Goal: Task Accomplishment & Management: Use online tool/utility

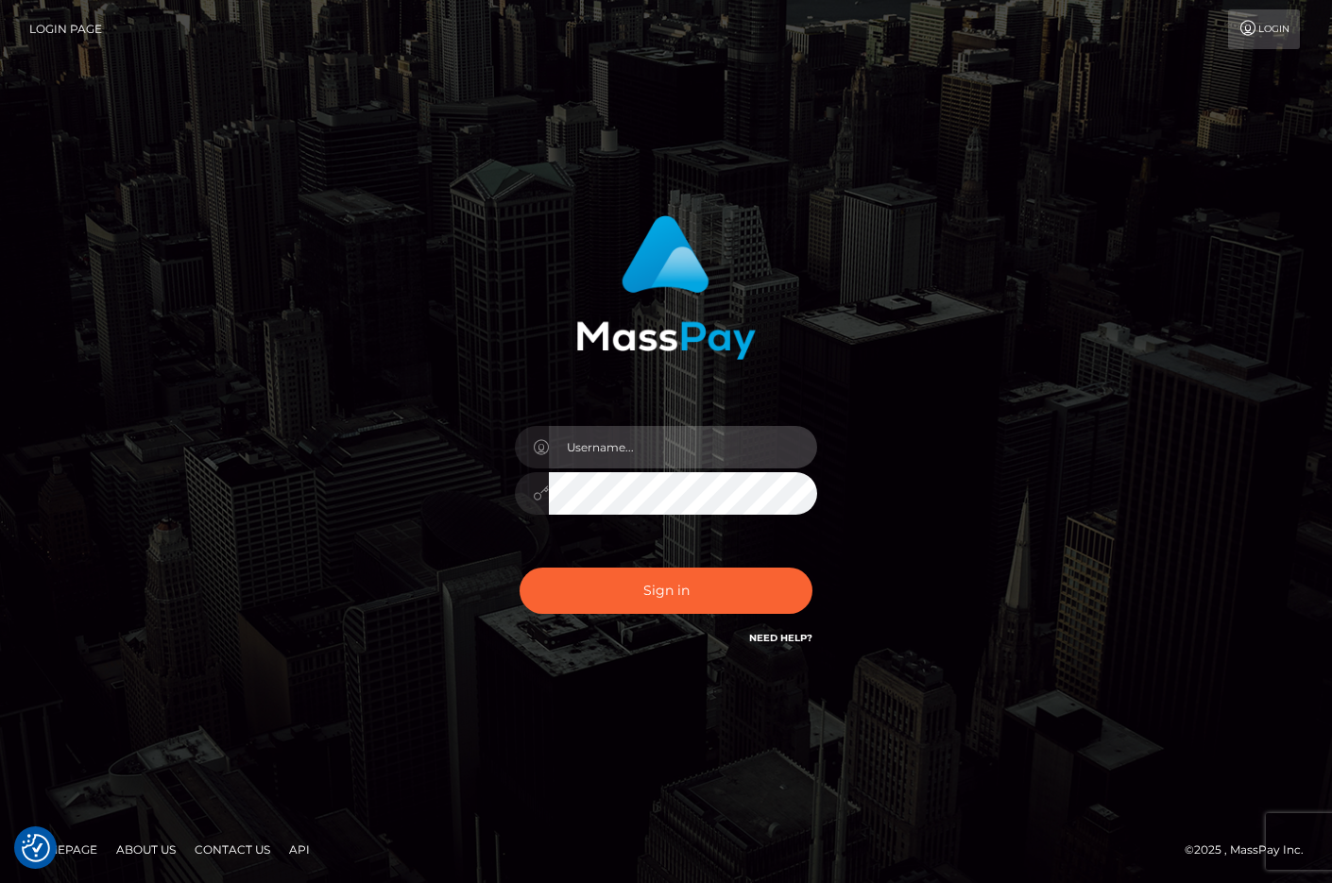
click at [676, 445] on input "text" at bounding box center [683, 447] width 268 height 42
type input "efrain.ievpro"
click at [519, 568] on button "Sign in" at bounding box center [665, 591] width 293 height 46
click at [679, 438] on input "text" at bounding box center [683, 447] width 268 height 42
type input "efrain.ievpro"
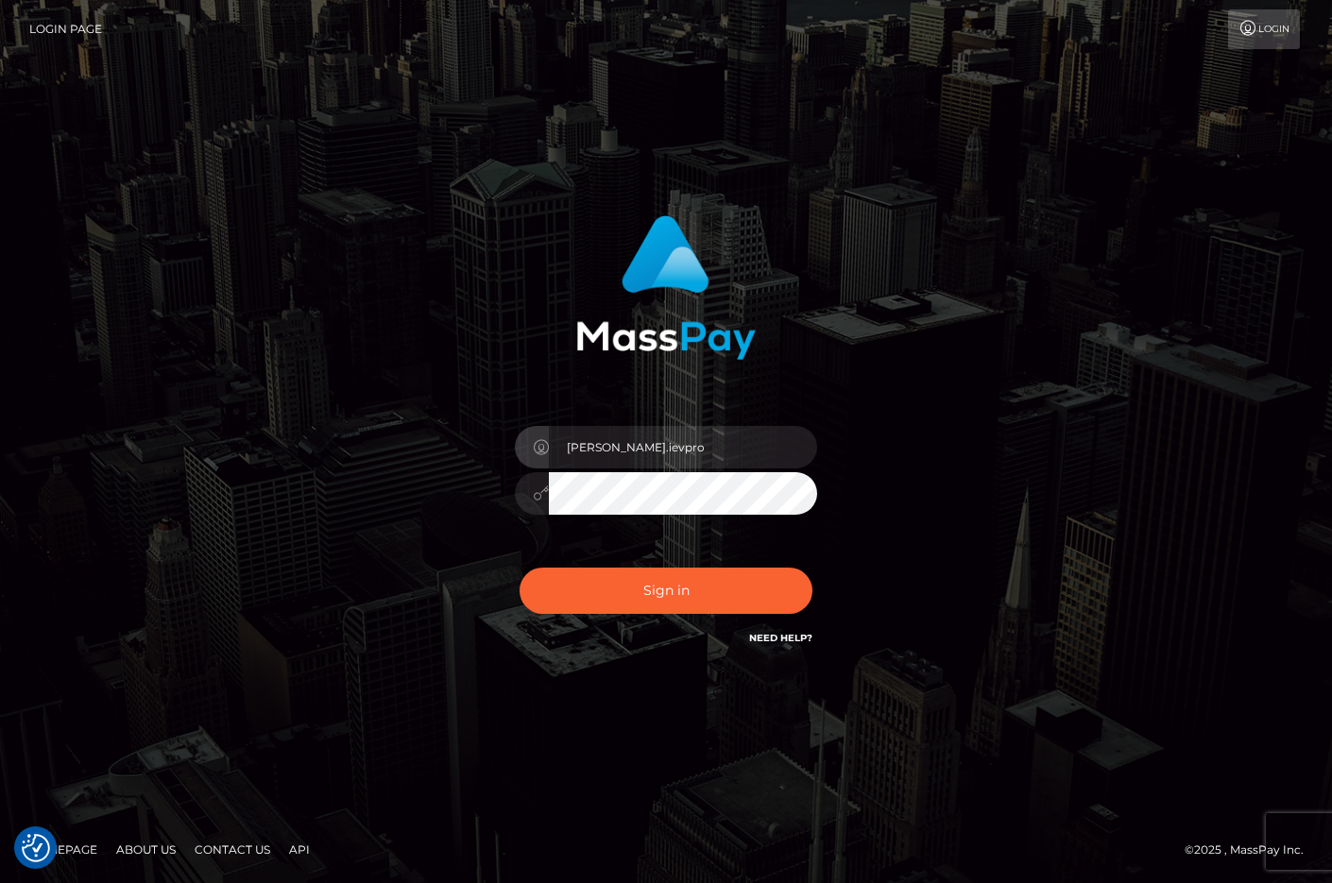
click at [519, 568] on button "Sign in" at bounding box center [665, 591] width 293 height 46
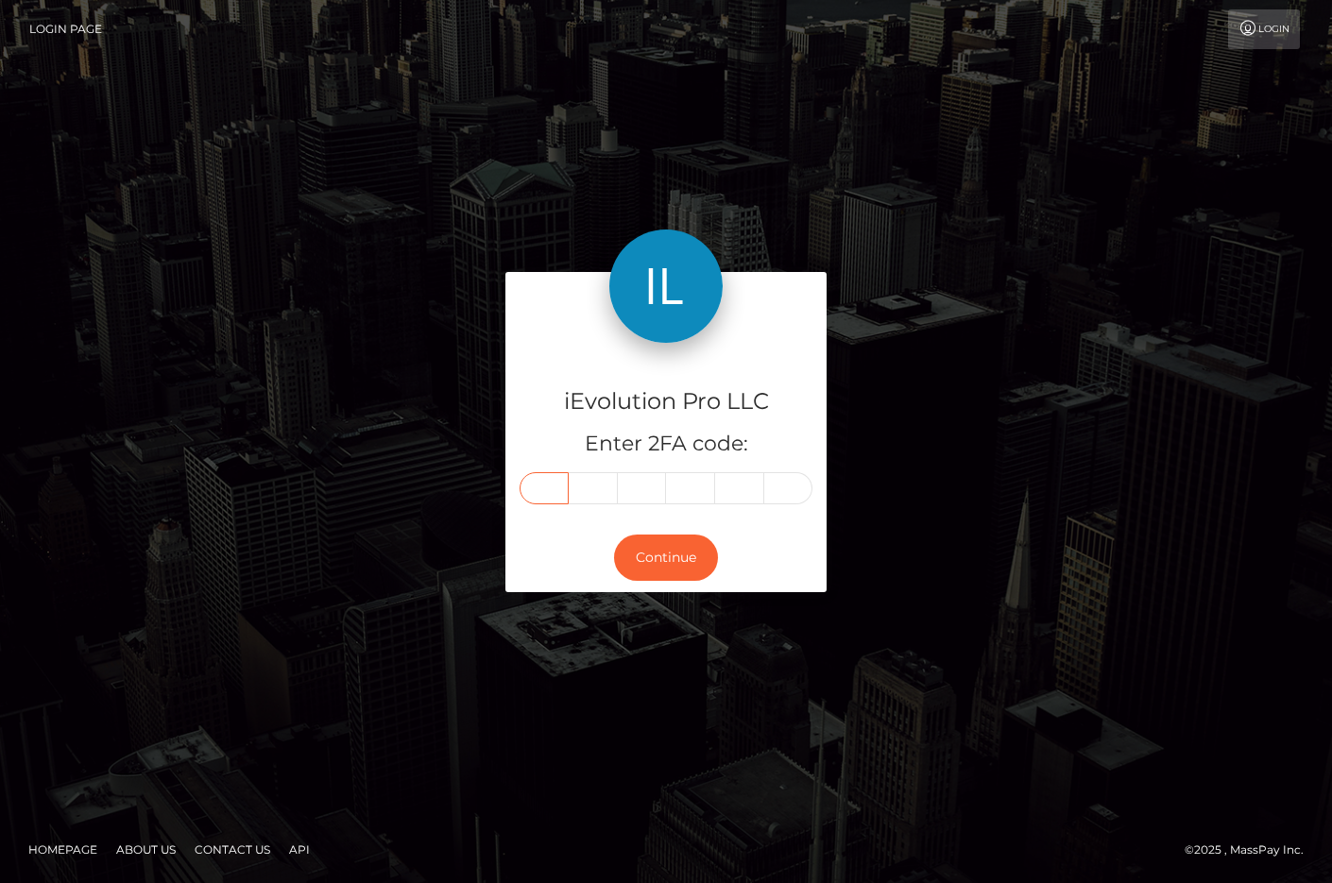
click at [551, 484] on input "text" at bounding box center [543, 488] width 49 height 32
type input "3"
type input "6"
type input "1"
type input "6"
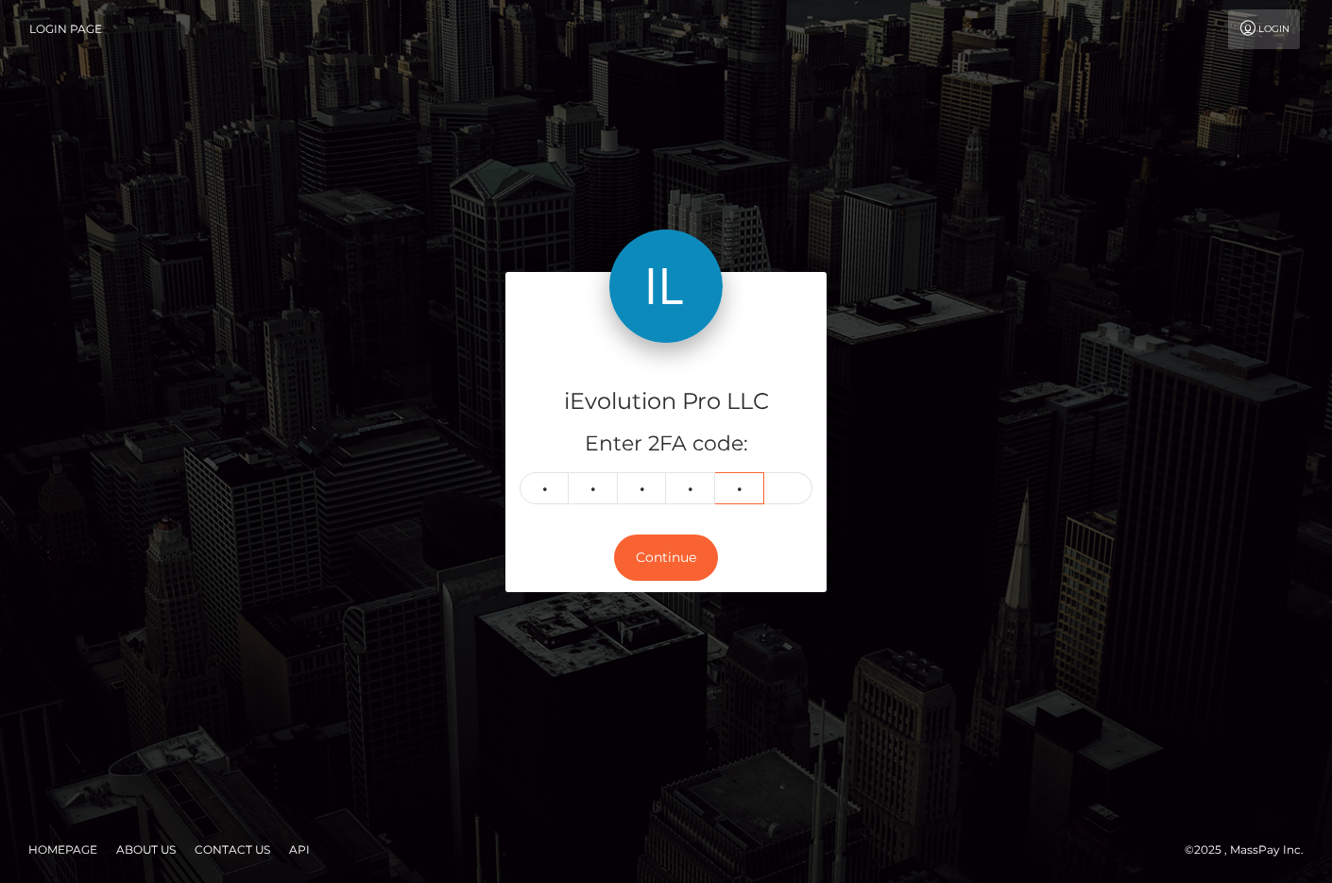
type input "9"
type input "4"
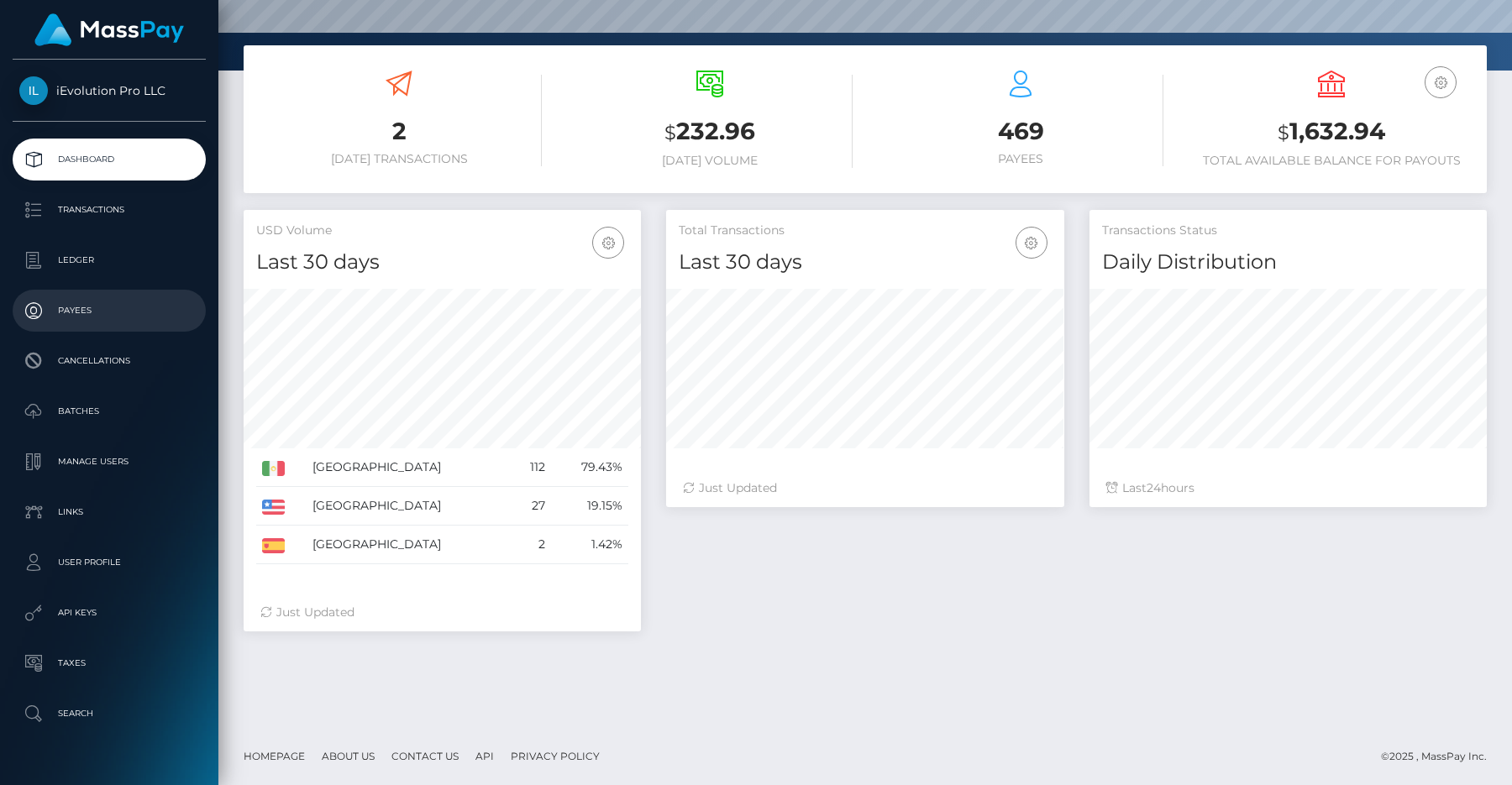
click at [123, 314] on p "Payees" at bounding box center [109, 310] width 180 height 25
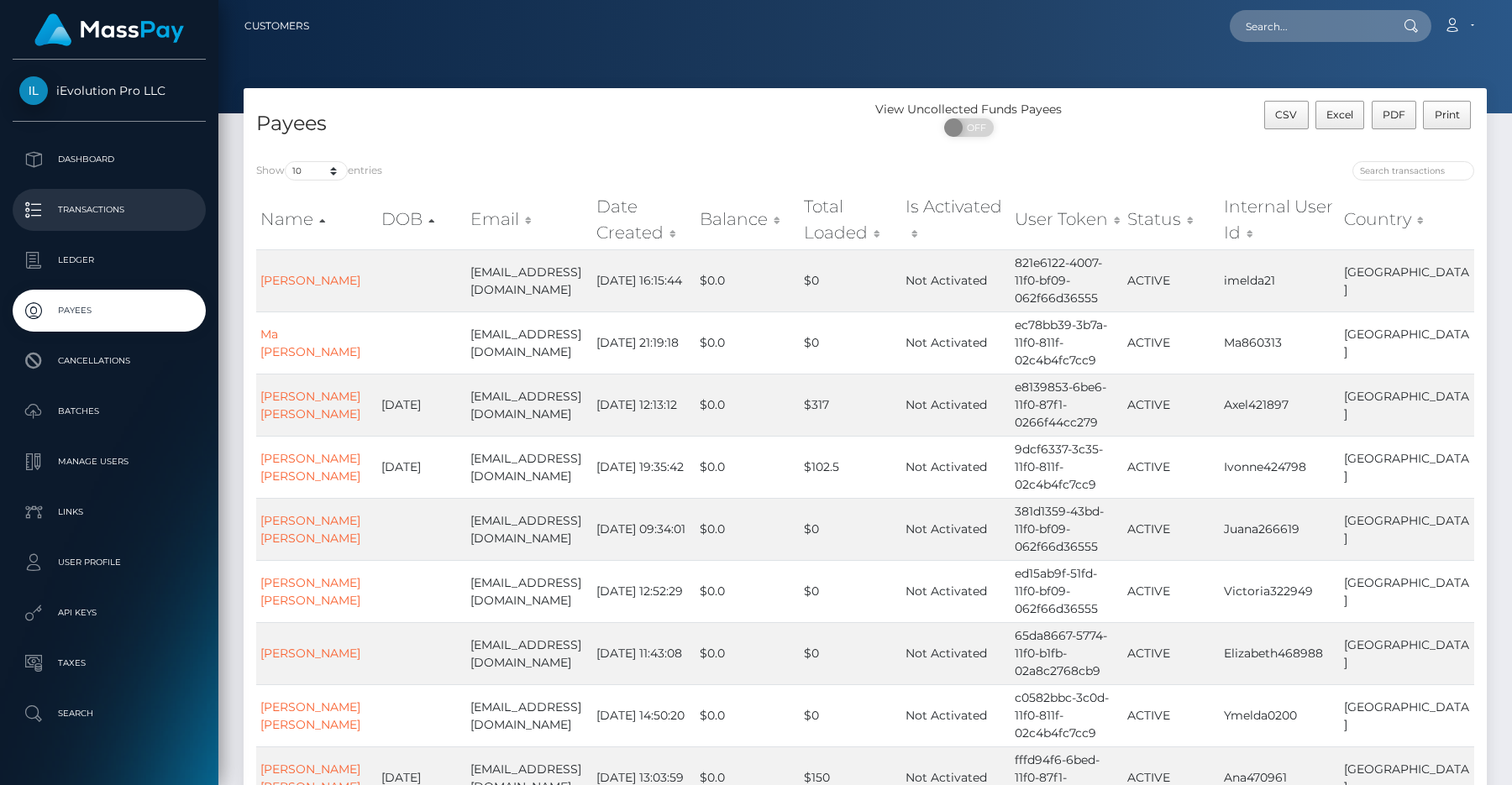
click at [128, 202] on p "Transactions" at bounding box center [109, 210] width 180 height 25
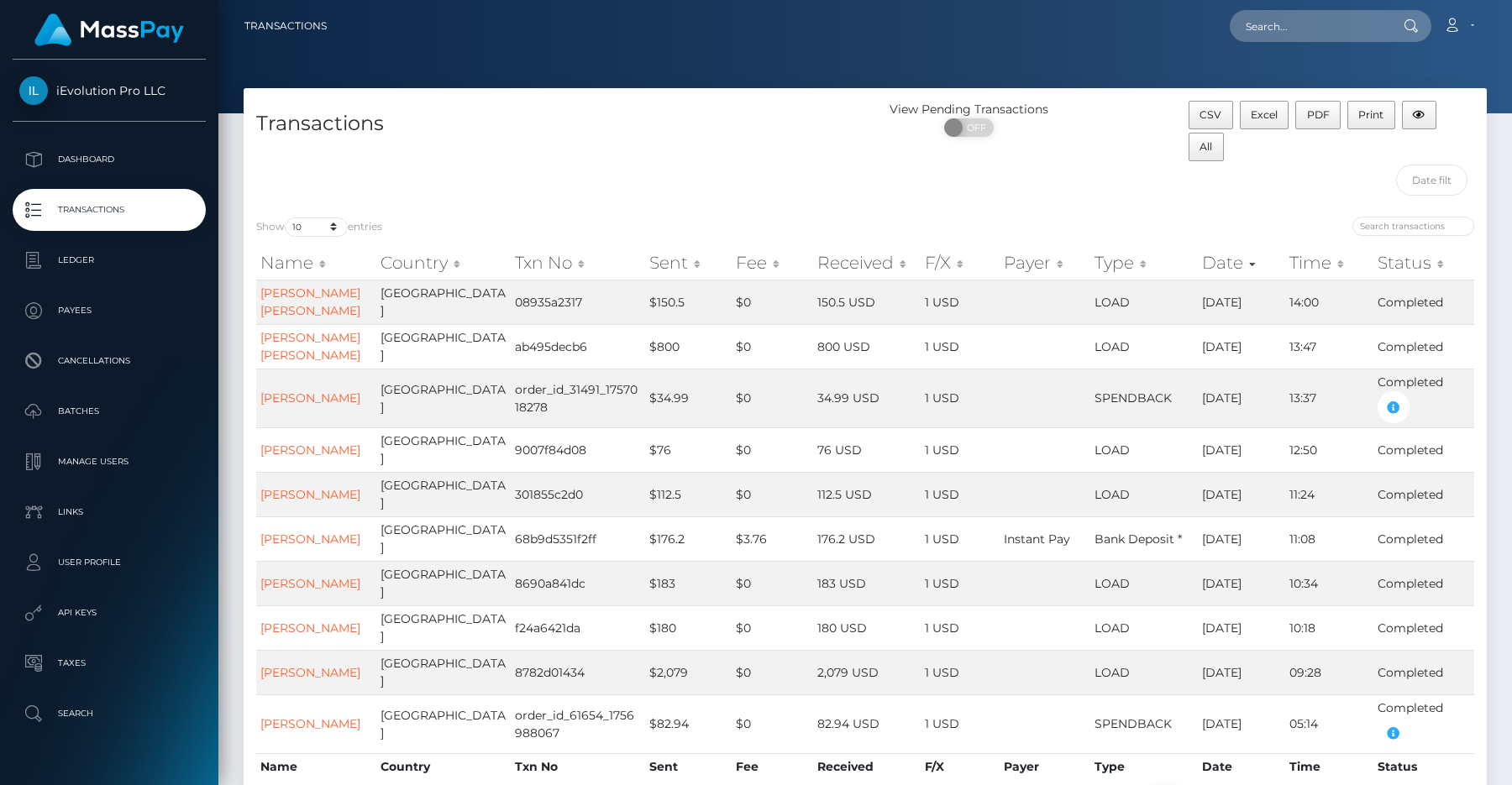
click at [1381, 174] on div "CSV Excel PDF Print All" at bounding box center [1331, 152] width 310 height 103
click at [1381, 231] on input "search" at bounding box center [1412, 227] width 122 height 20
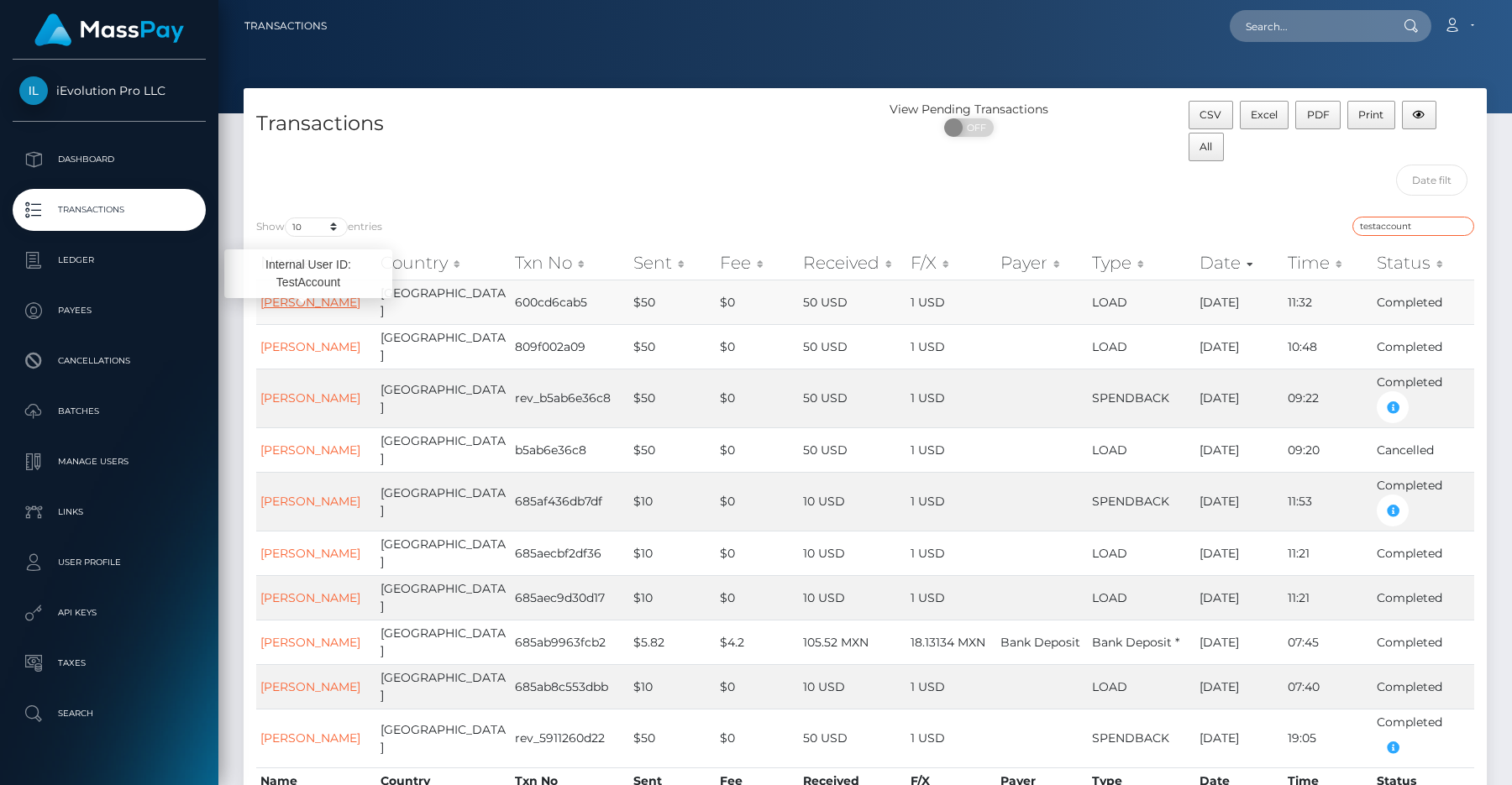
type input "testaccount"
click at [328, 294] on link "Efrain Arellano" at bounding box center [310, 301] width 100 height 15
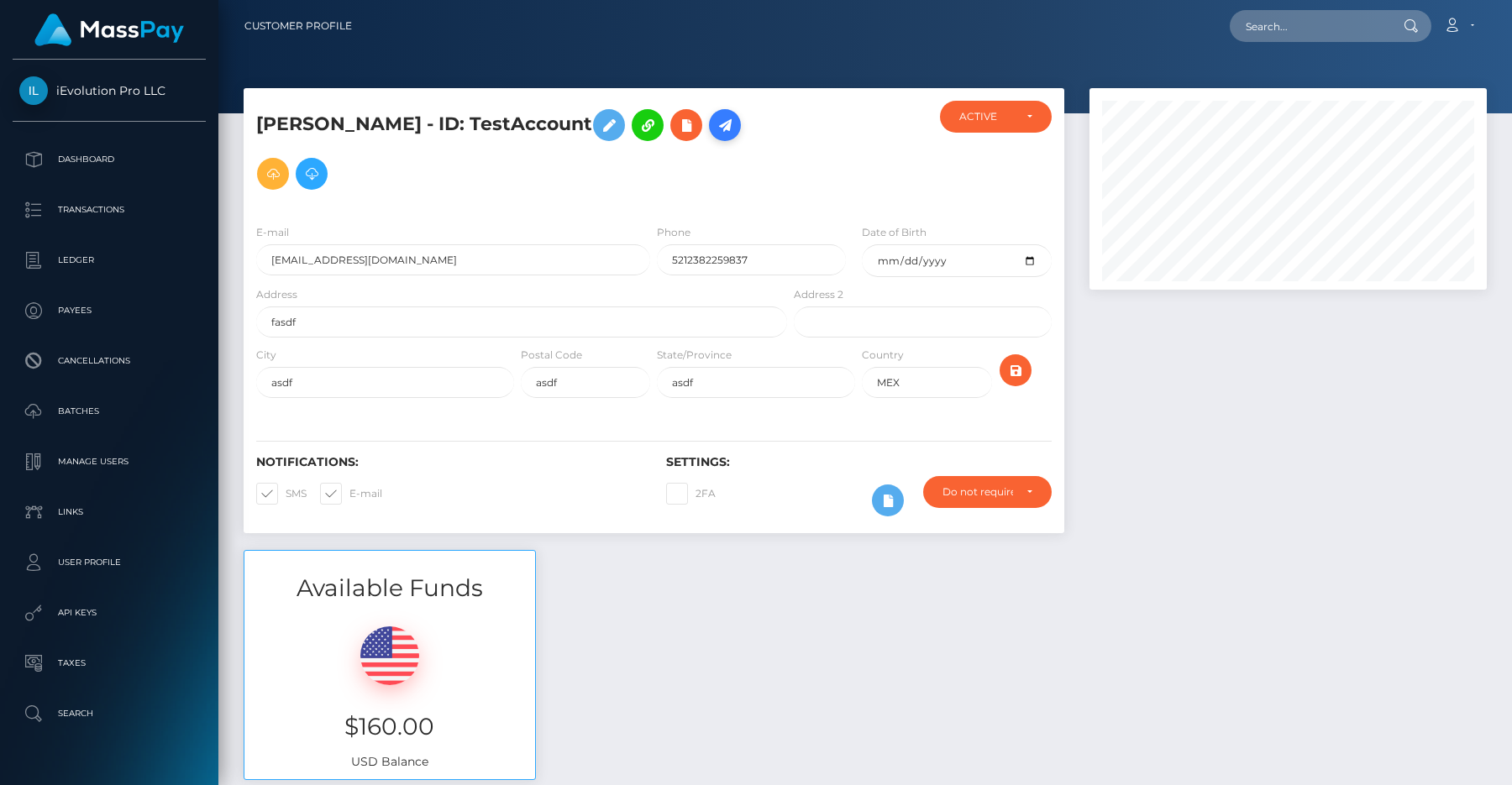
click at [715, 130] on icon at bounding box center [725, 125] width 20 height 21
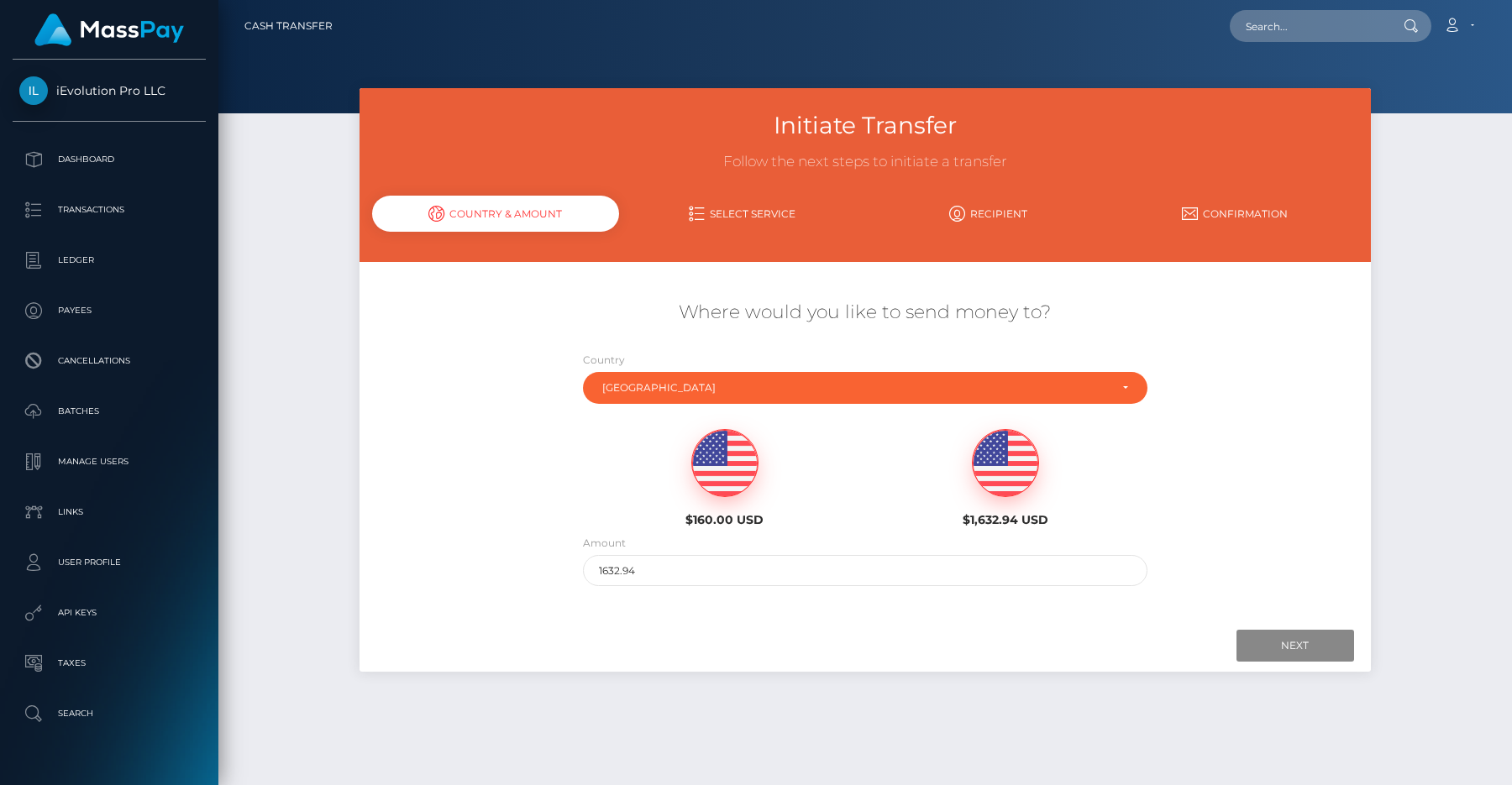
click at [747, 493] on div "$160.00 USD" at bounding box center [724, 478] width 255 height 98
type input "160"
click at [1273, 652] on input "Next" at bounding box center [1295, 645] width 117 height 32
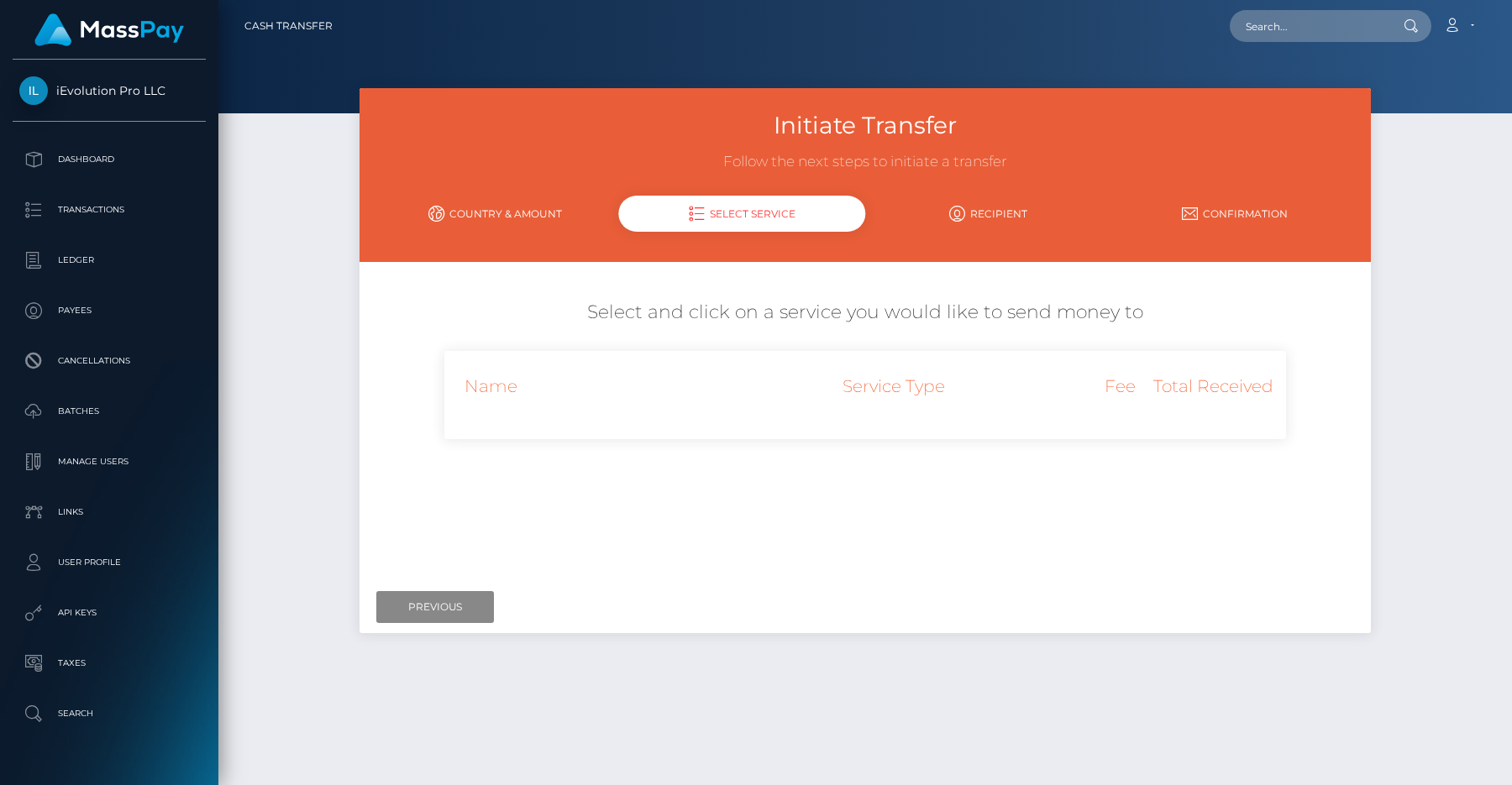
click at [541, 226] on link "Country & Amount" at bounding box center [495, 213] width 246 height 29
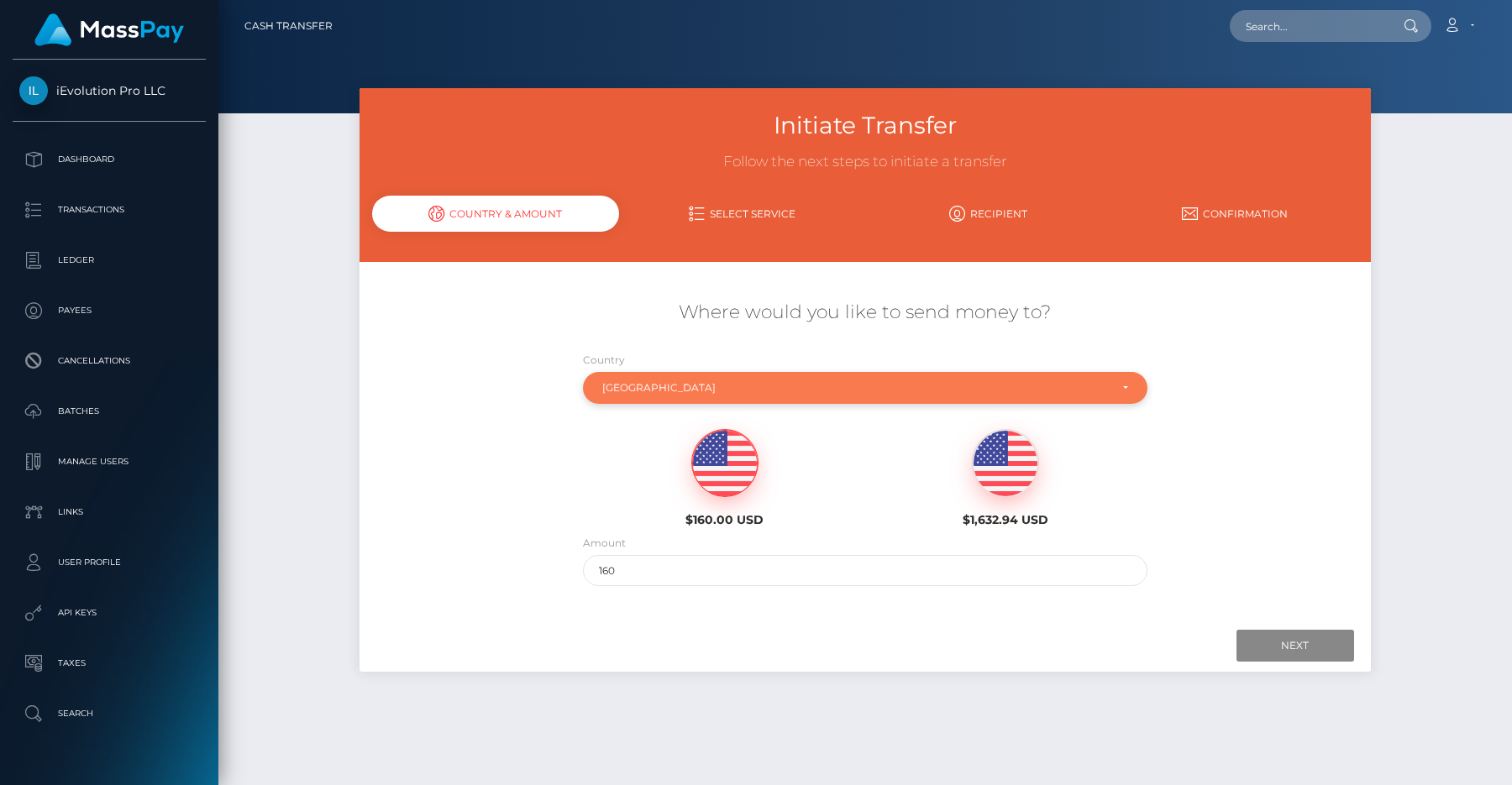
click at [786, 382] on div "Mexico" at bounding box center [855, 388] width 506 height 13
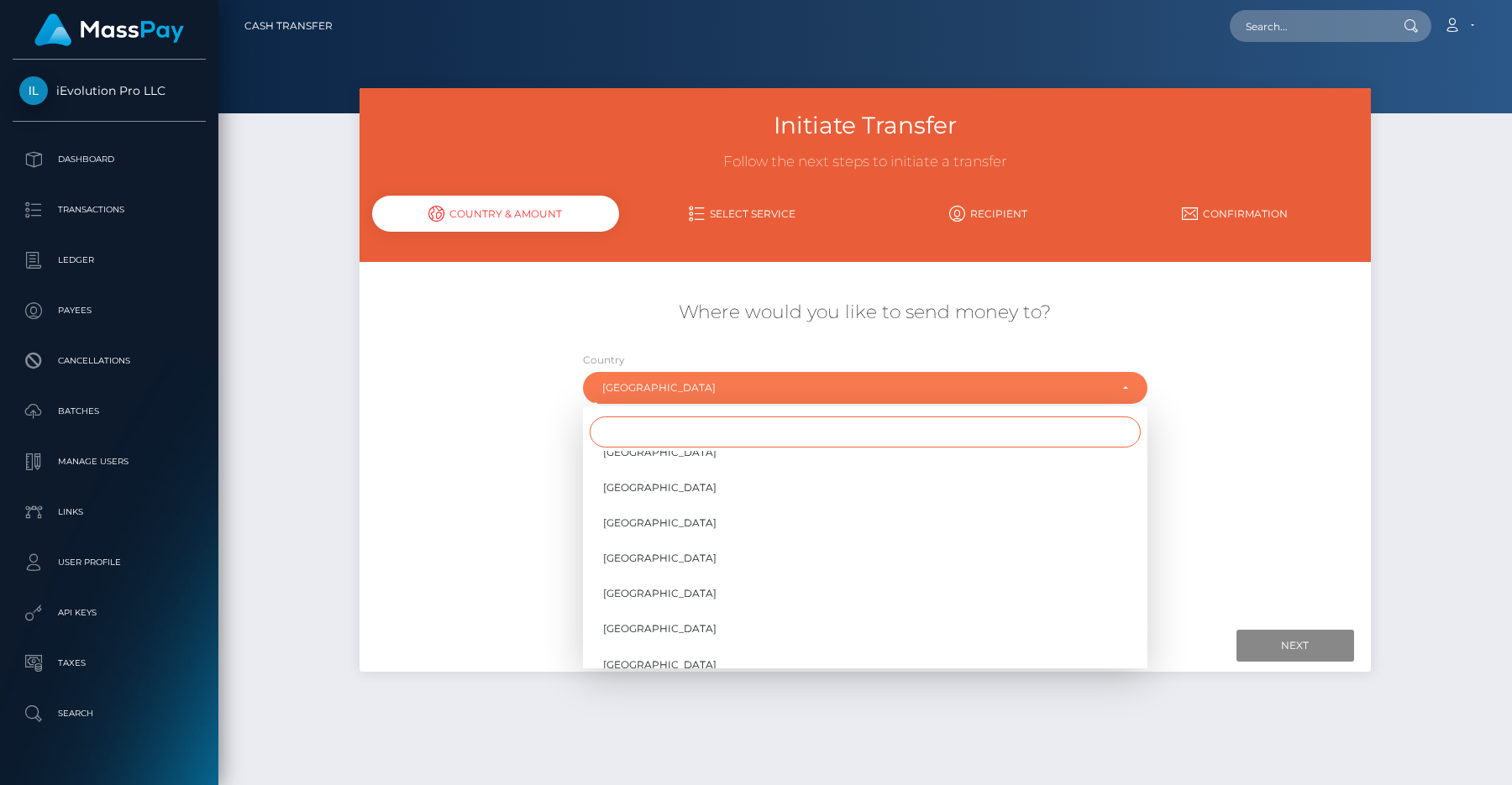
click at [773, 430] on input "Search" at bounding box center [865, 431] width 551 height 31
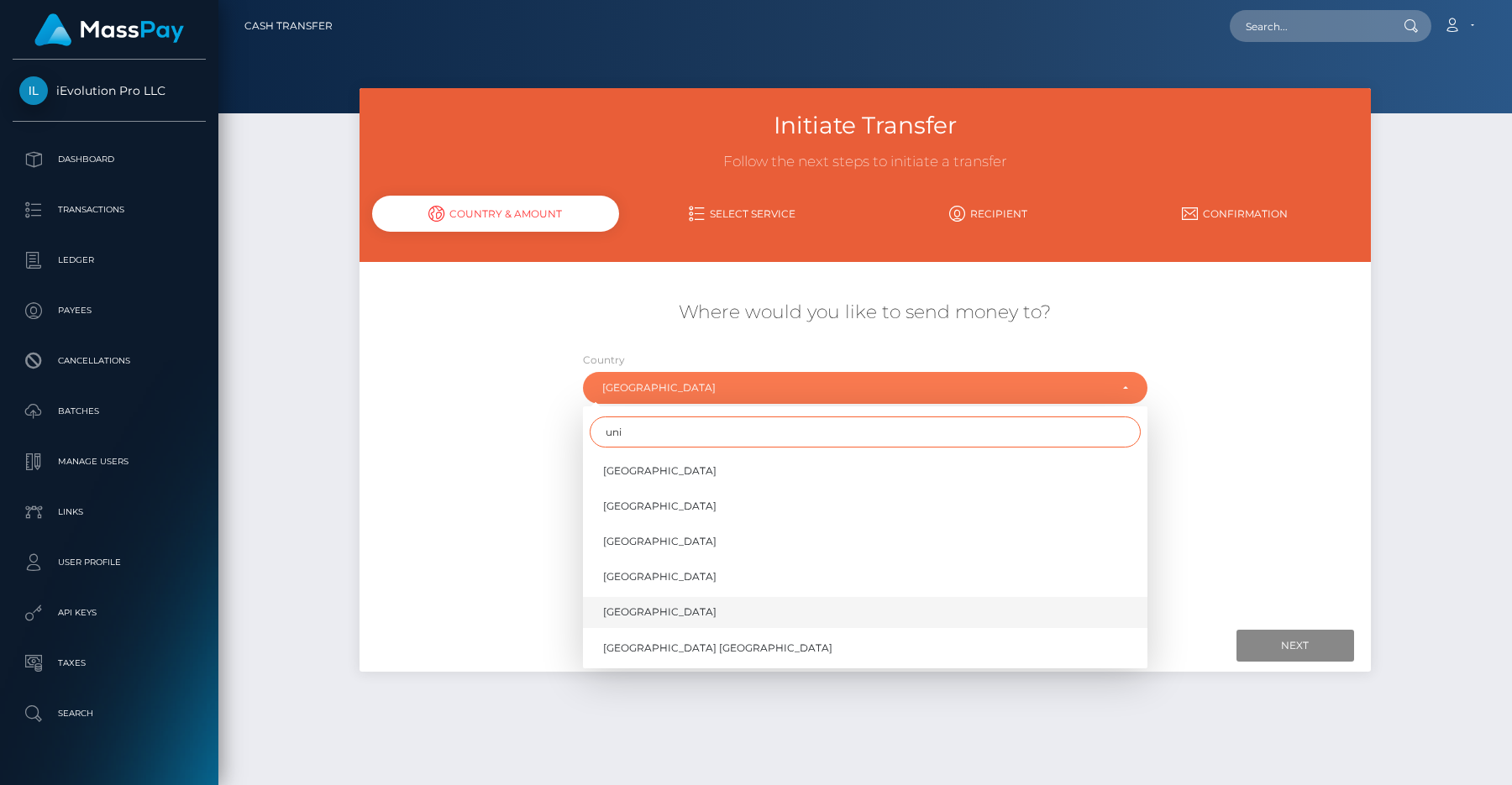
type input "uni"
click at [719, 611] on link "[GEOGRAPHIC_DATA]" at bounding box center [865, 612] width 565 height 31
select select "USA"
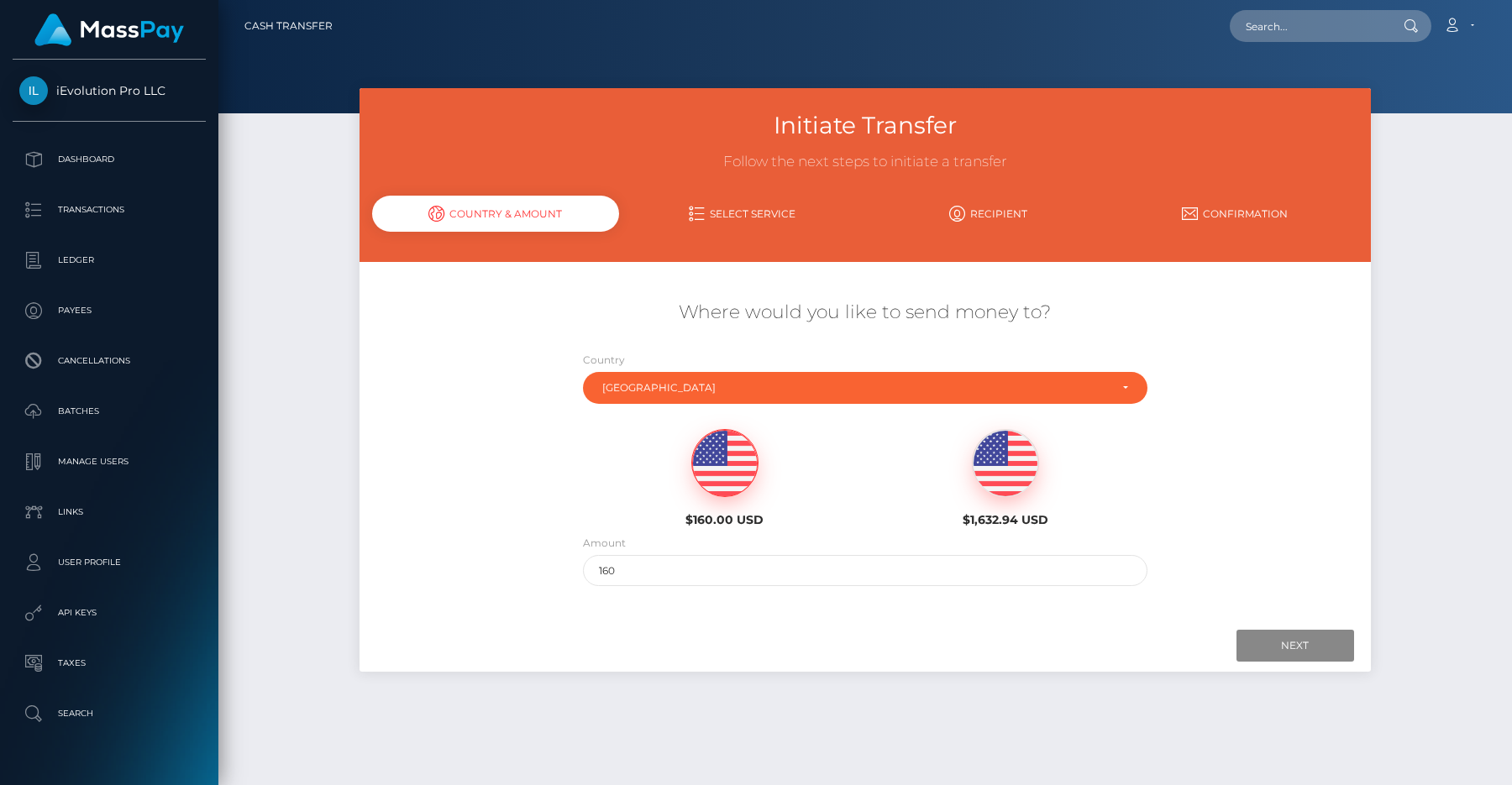
click at [701, 477] on img at bounding box center [725, 464] width 66 height 68
click at [720, 476] on img at bounding box center [725, 464] width 66 height 68
click at [1299, 645] on input "Next" at bounding box center [1295, 645] width 117 height 32
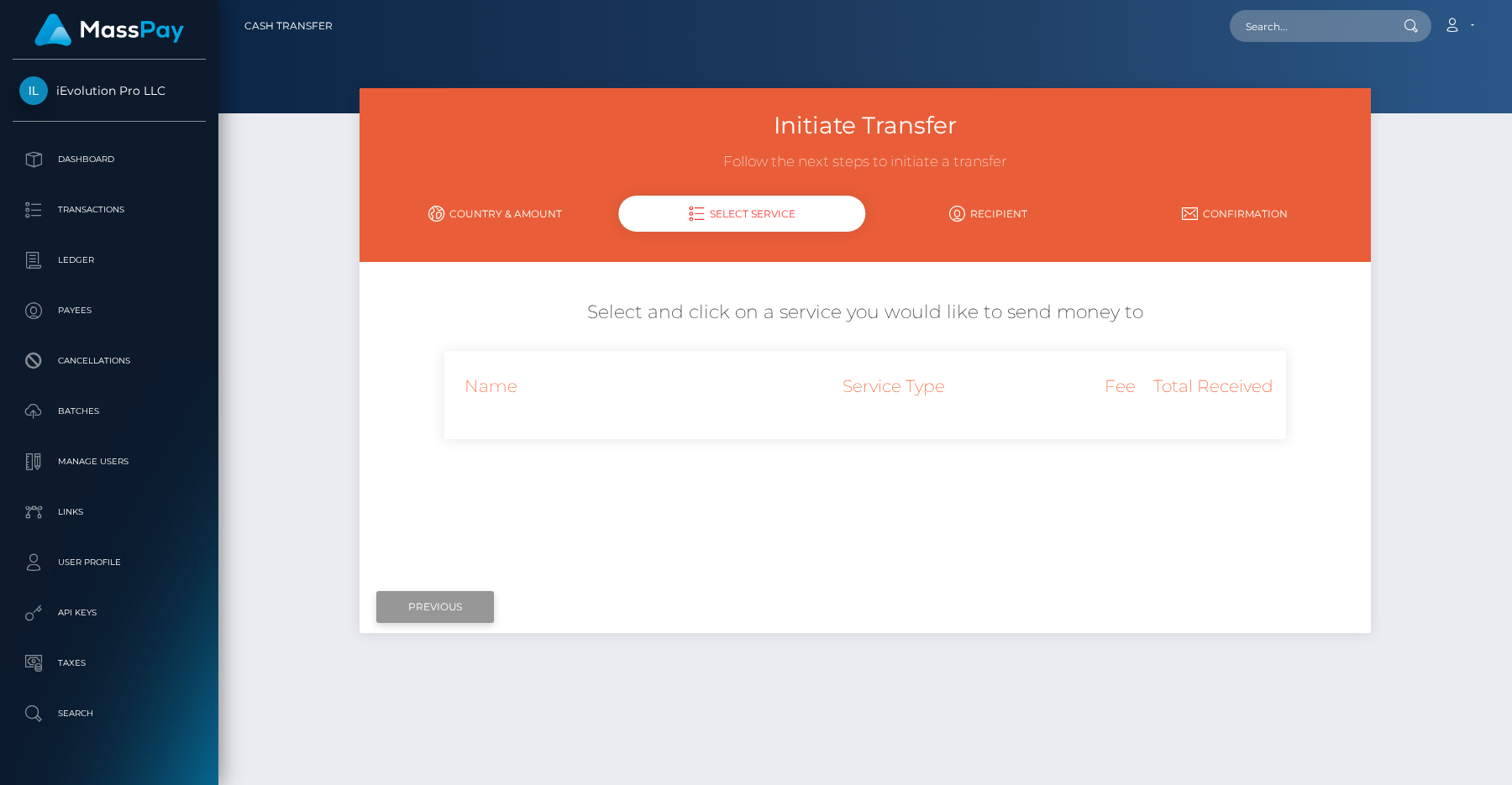
click at [448, 605] on input "Previous" at bounding box center [435, 607] width 117 height 32
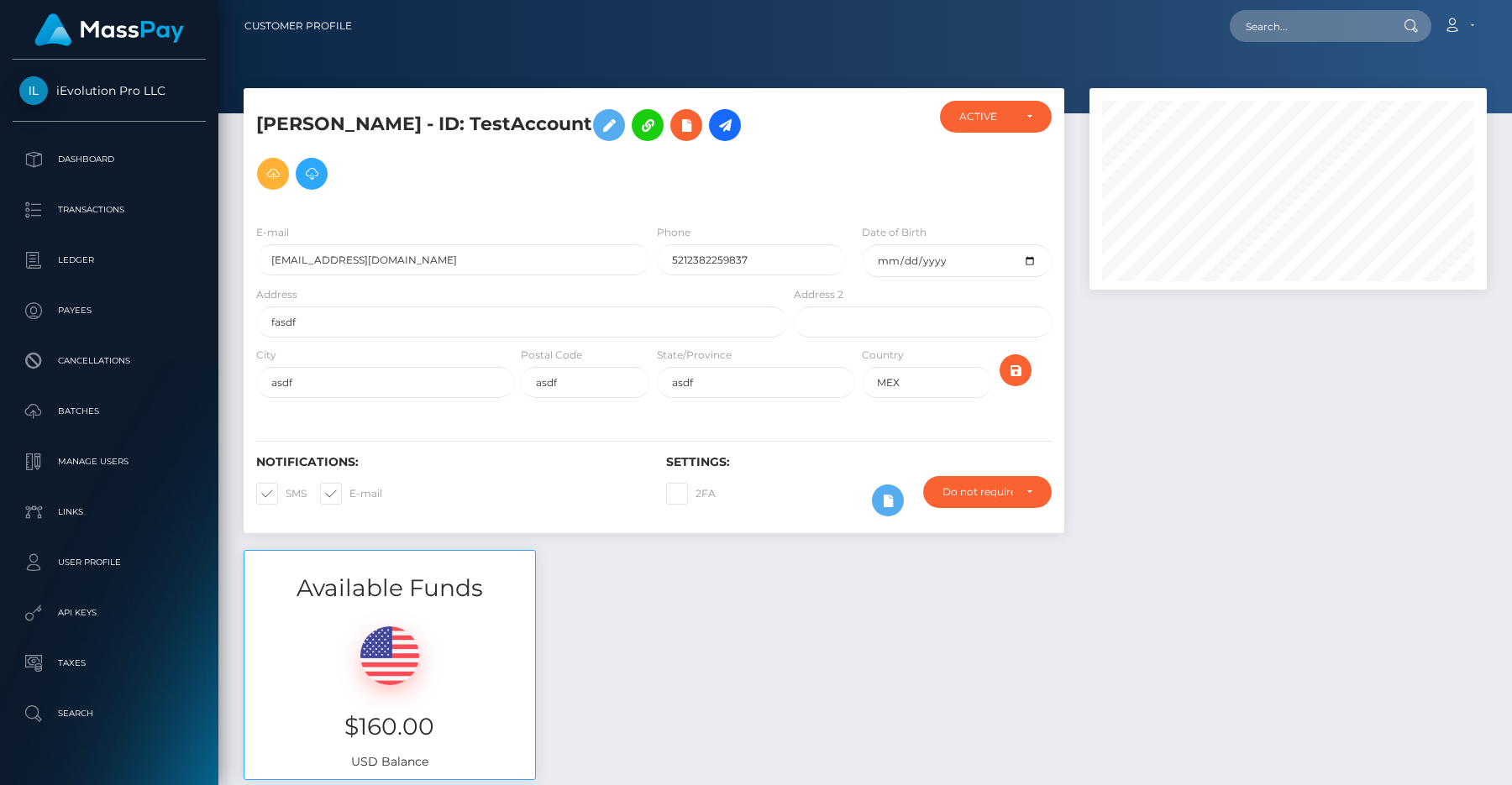
scroll to position [202, 398]
click at [283, 164] on icon at bounding box center [273, 174] width 20 height 21
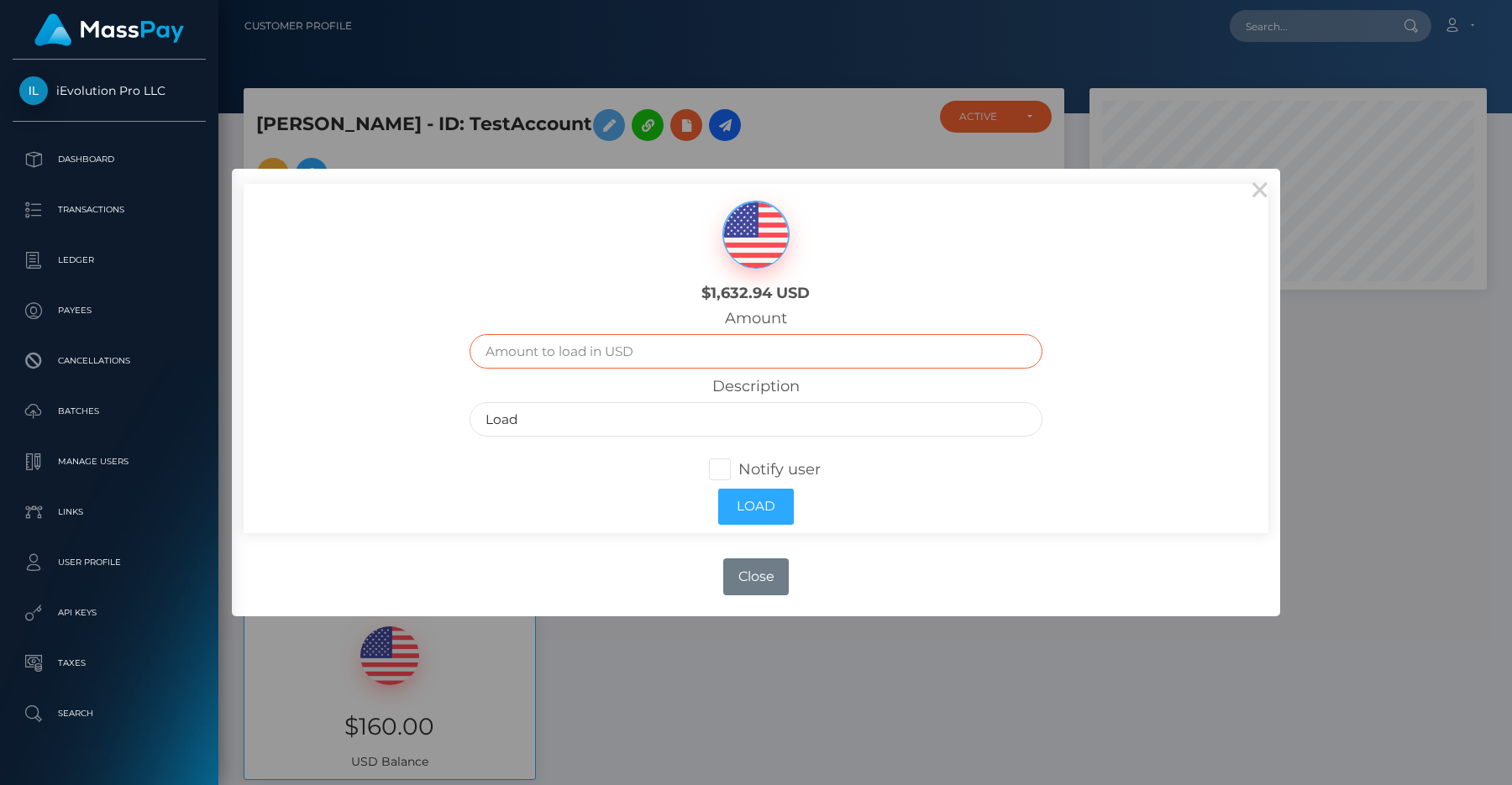
click at [702, 348] on input "text" at bounding box center [756, 351] width 573 height 35
type input "1"
click at [744, 380] on label "Description" at bounding box center [756, 386] width 87 height 19
click at [745, 506] on button "Load" at bounding box center [755, 507] width 76 height 36
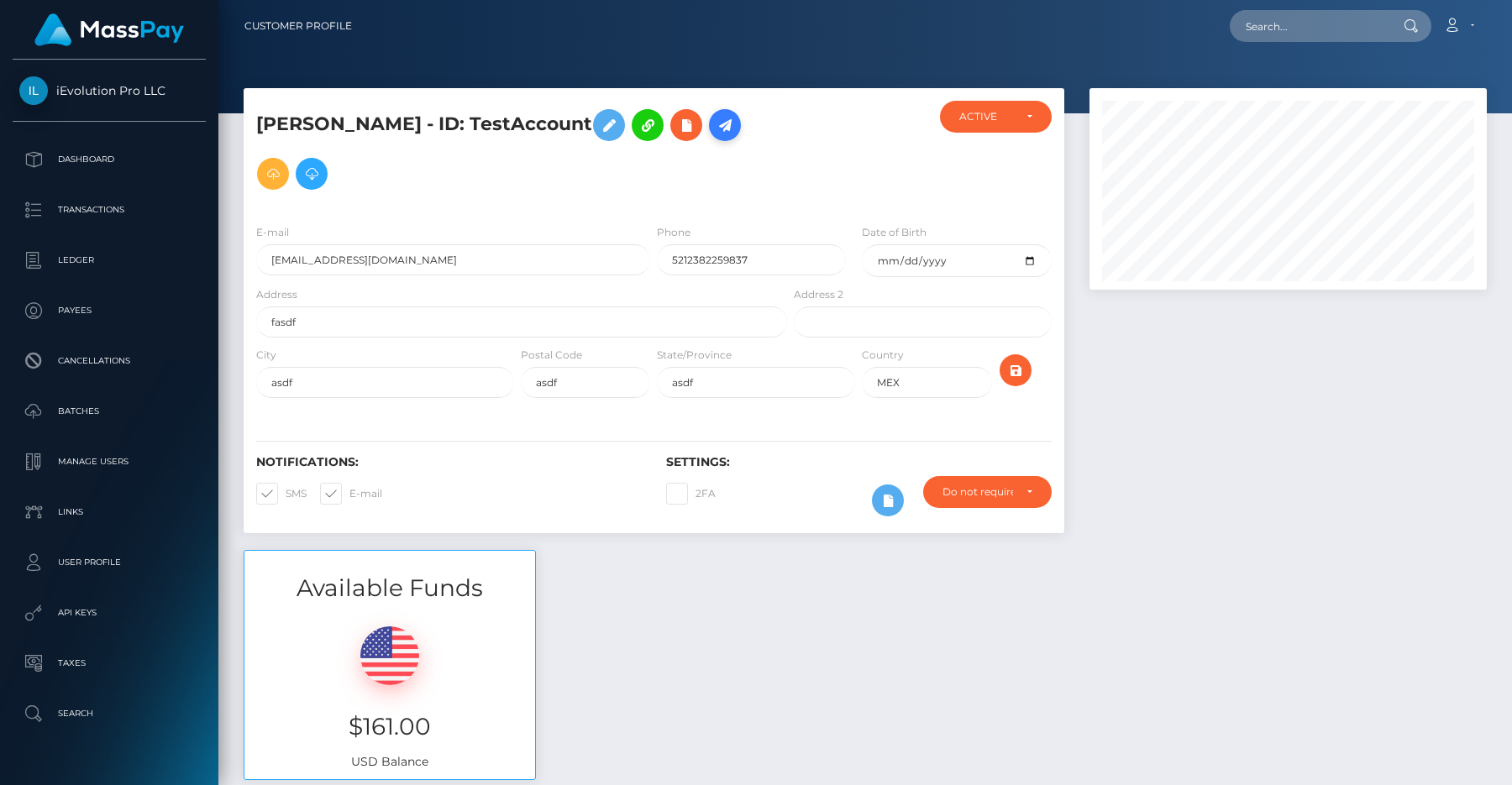
click at [715, 128] on icon at bounding box center [725, 125] width 20 height 21
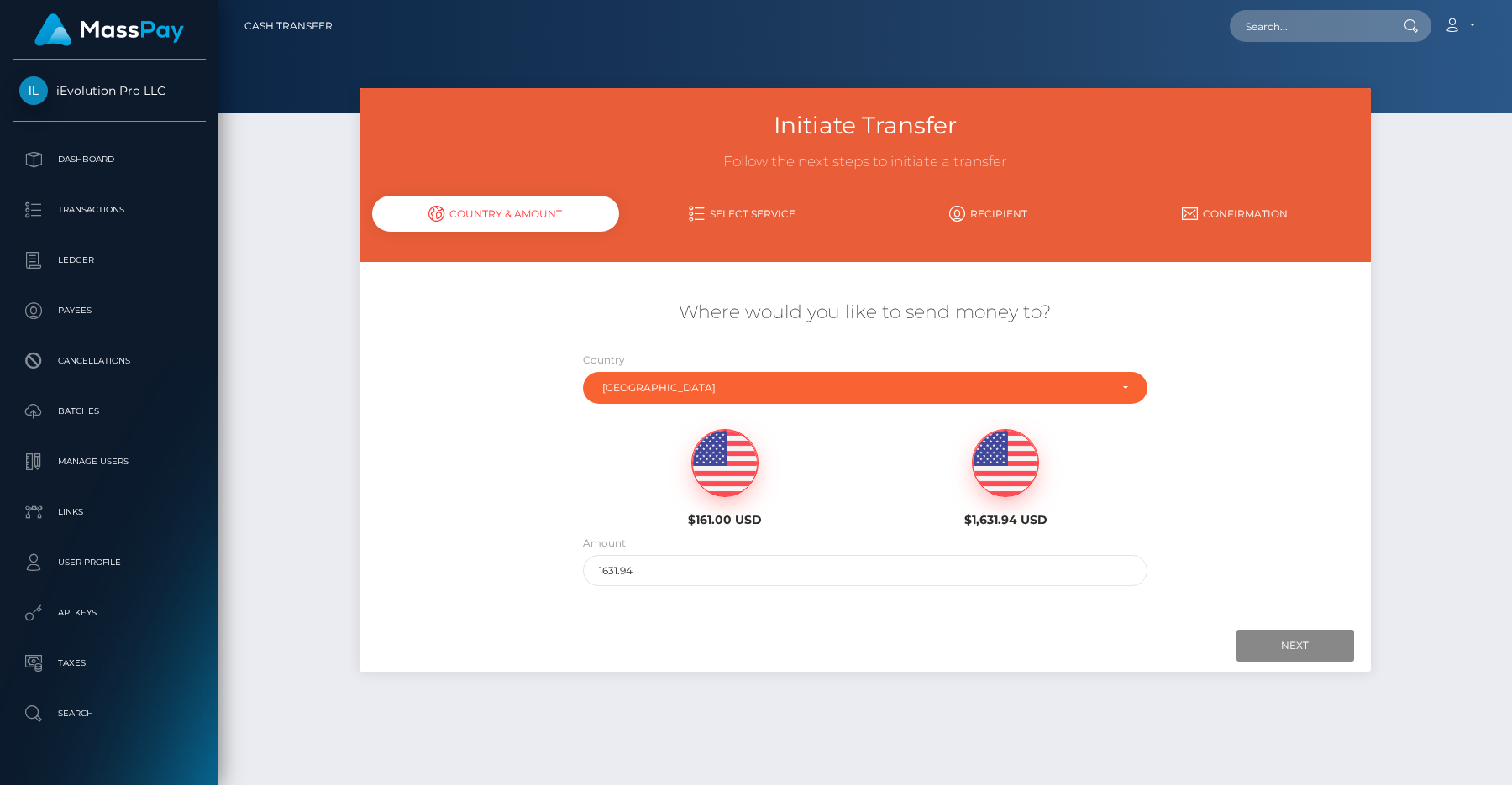
click at [733, 469] on img at bounding box center [725, 464] width 66 height 68
click at [1054, 582] on input "161" at bounding box center [865, 570] width 565 height 31
click at [1327, 636] on input "Next" at bounding box center [1295, 645] width 117 height 32
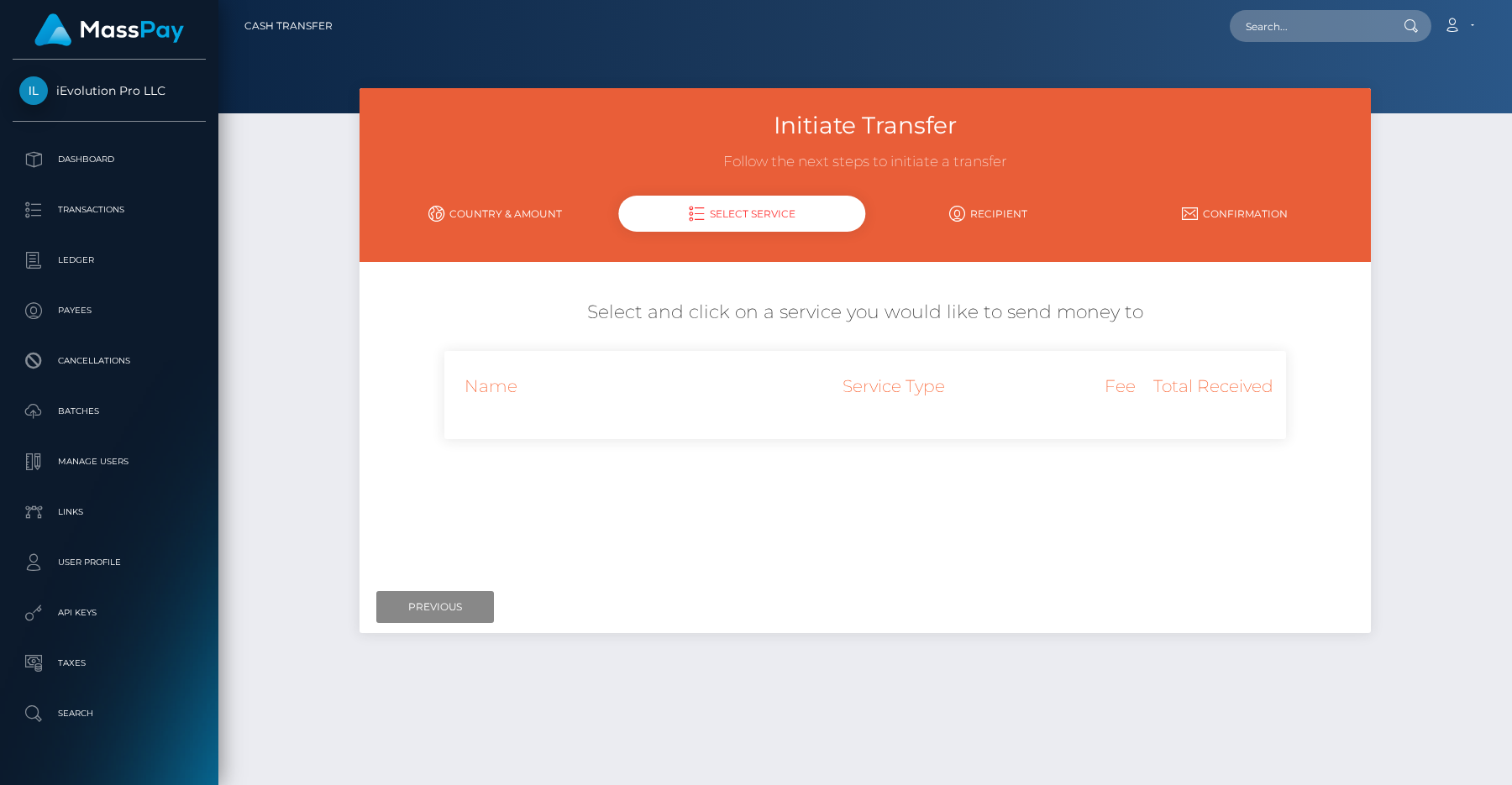
click at [999, 205] on link "Recipient" at bounding box center [988, 213] width 246 height 29
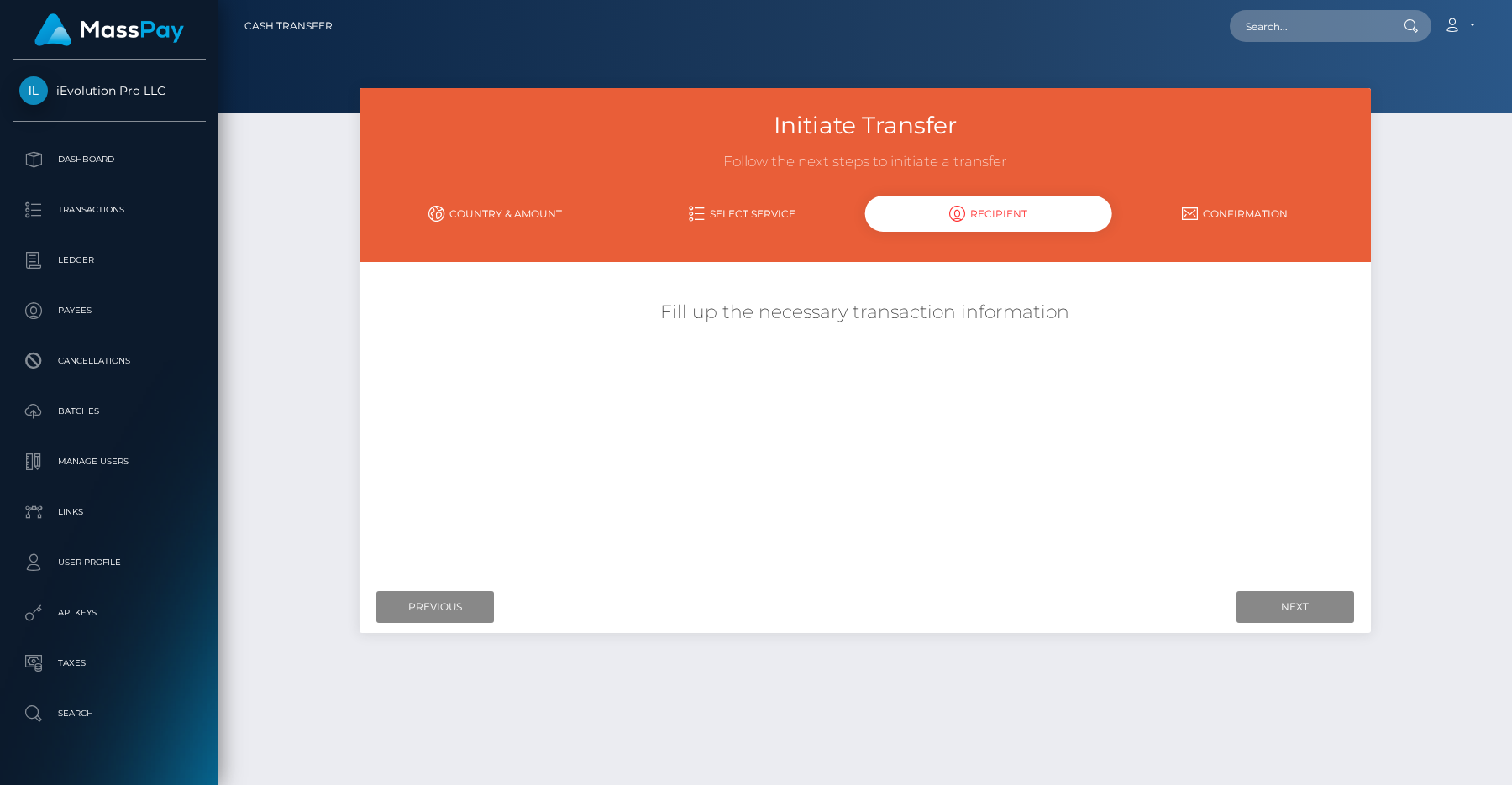
click at [803, 205] on link "Select Service" at bounding box center [742, 213] width 246 height 29
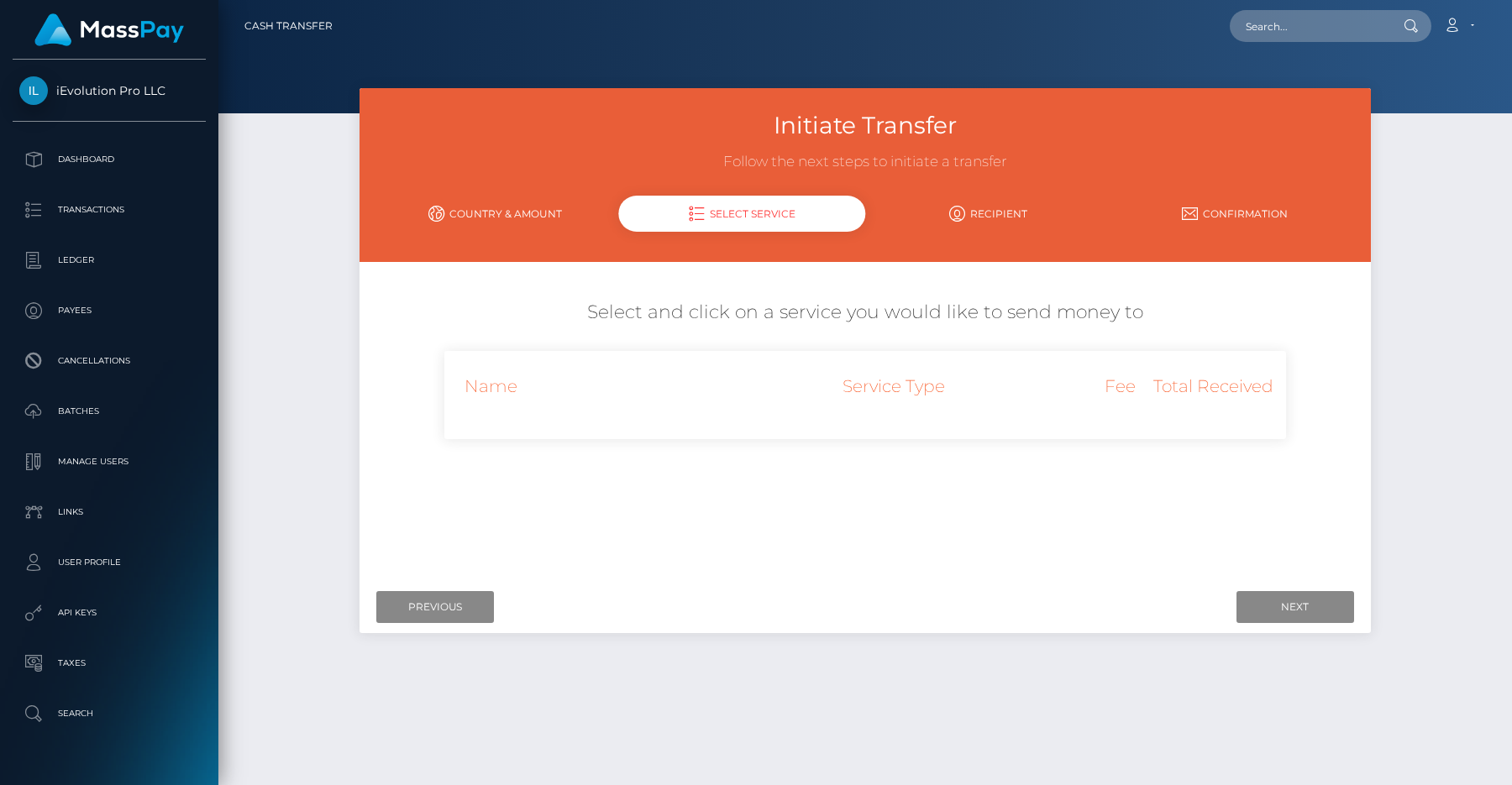
click at [1212, 204] on link "Confirmation" at bounding box center [1234, 213] width 246 height 29
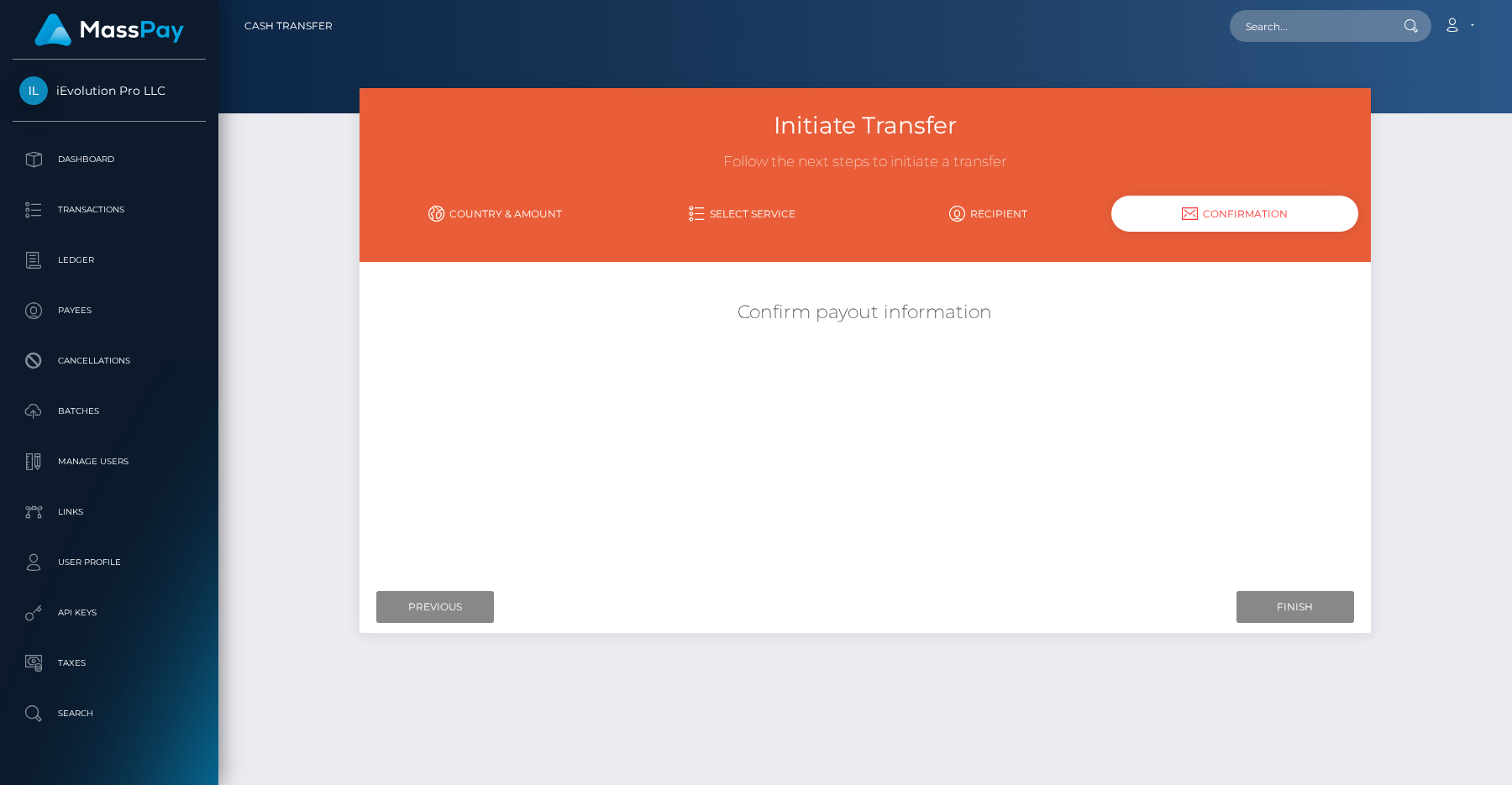
click at [810, 210] on link "Select Service" at bounding box center [742, 213] width 246 height 29
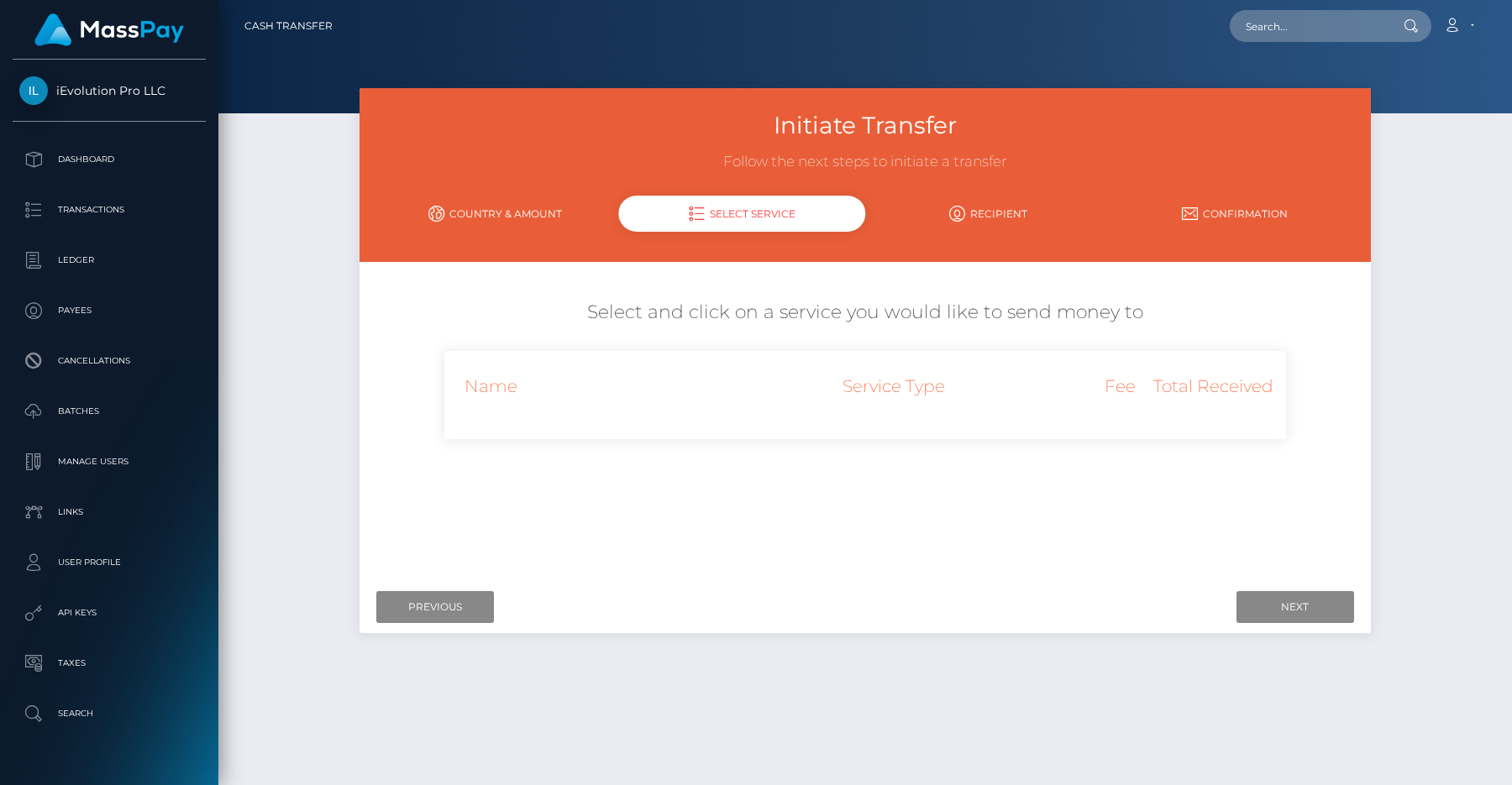
click at [802, 376] on div "Service Type" at bounding box center [893, 386] width 207 height 45
click at [427, 638] on div "Initiate Transfer Follow the next steps to initiate a transfer Country & Amount…" at bounding box center [865, 369] width 1010 height 562
click at [449, 610] on input "Previous" at bounding box center [435, 607] width 117 height 32
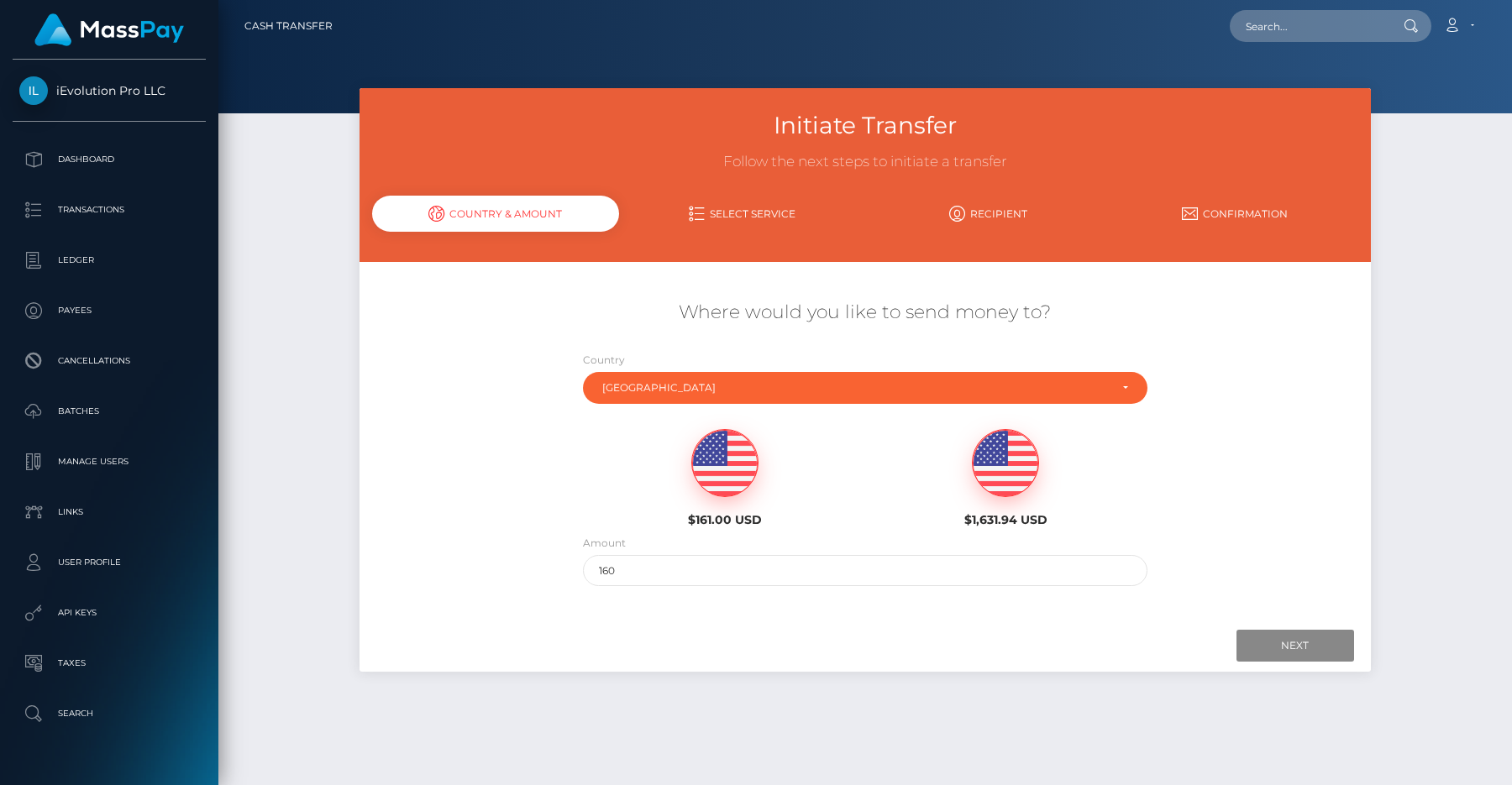
click at [1004, 481] on img at bounding box center [1006, 464] width 66 height 68
click at [1270, 644] on input "Next" at bounding box center [1295, 645] width 117 height 32
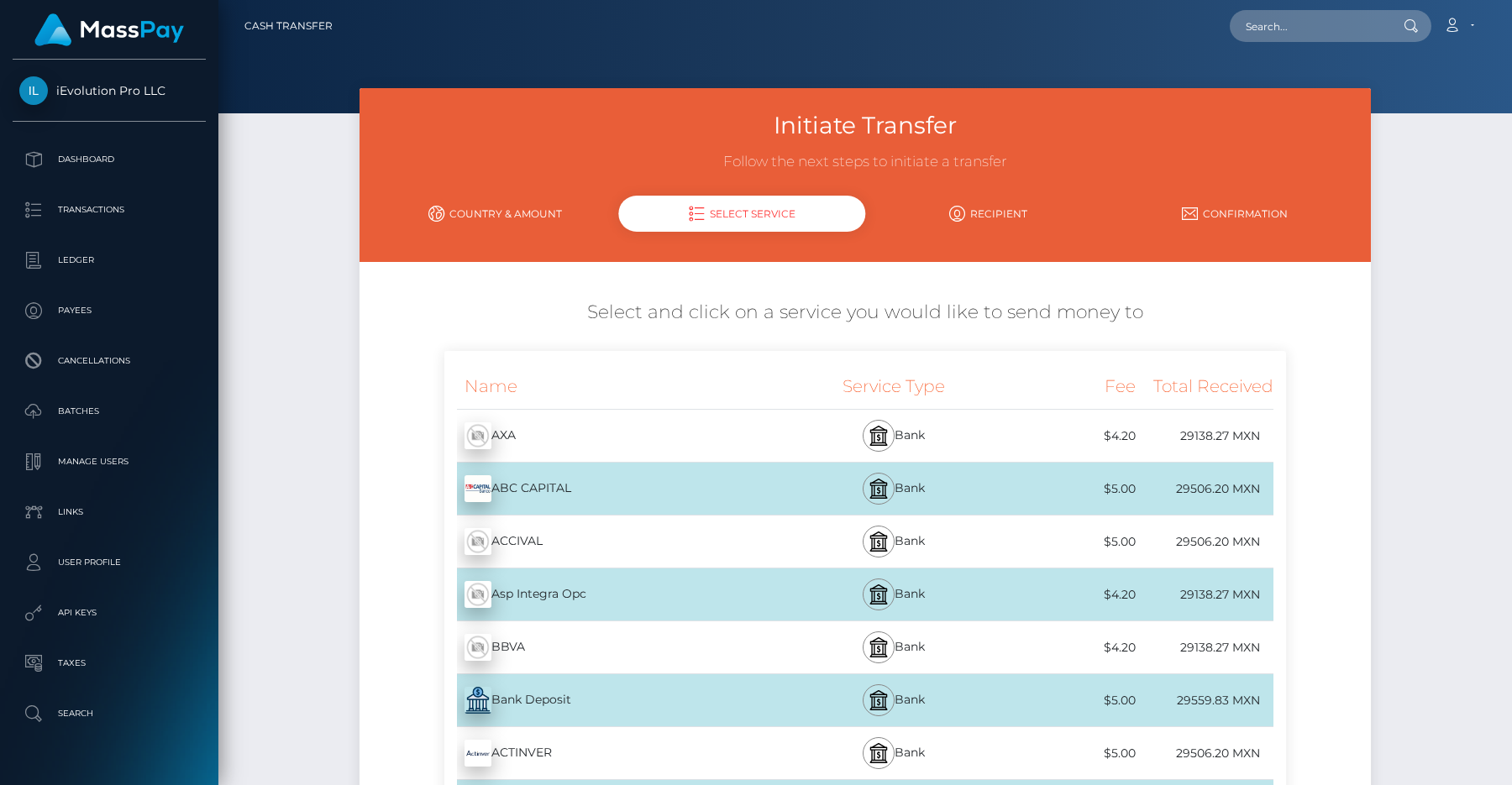
click at [507, 204] on link "Country & Amount" at bounding box center [495, 213] width 246 height 29
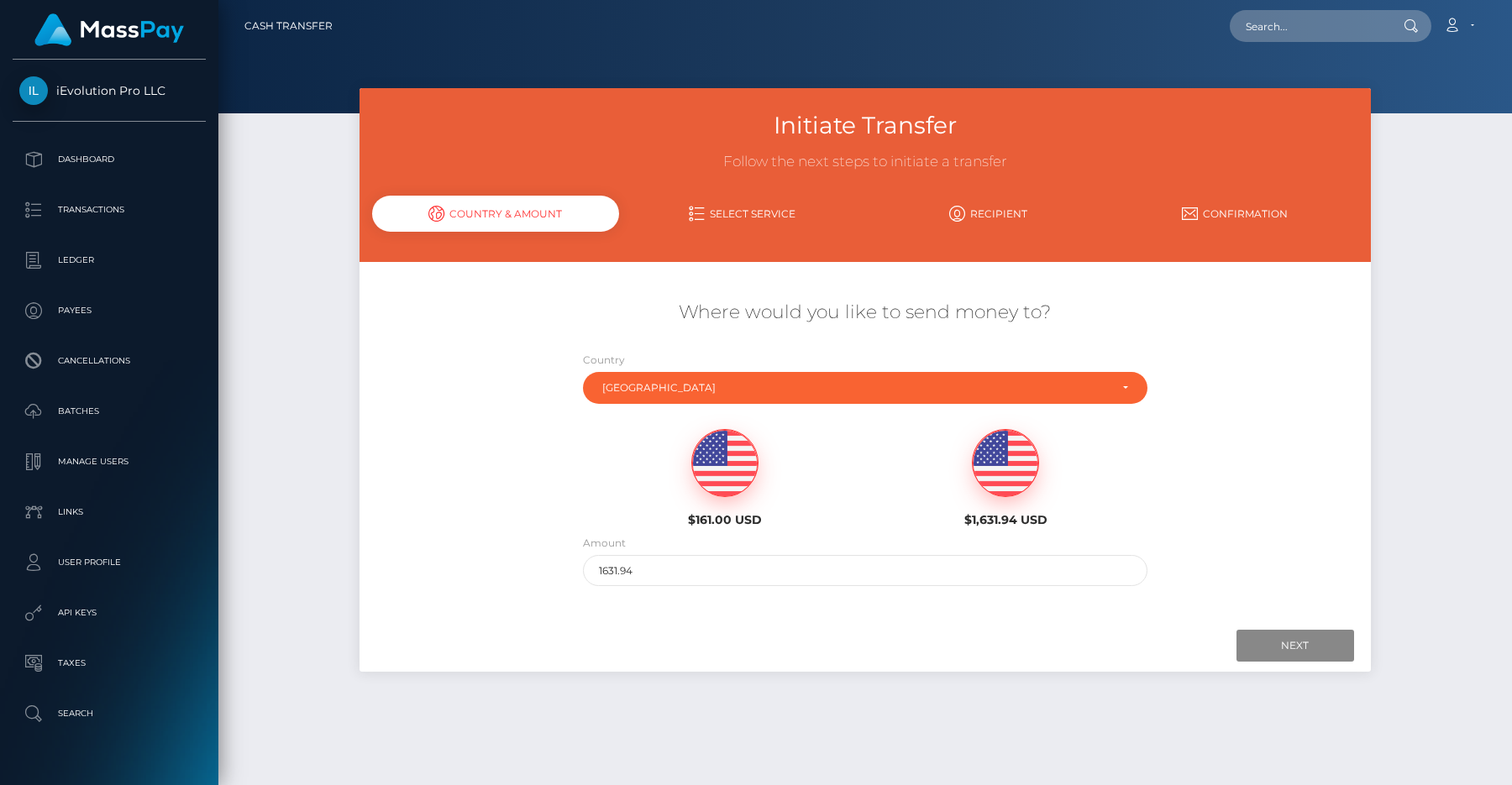
click at [704, 467] on img at bounding box center [725, 464] width 66 height 68
click at [1243, 647] on input "Next" at bounding box center [1295, 645] width 117 height 32
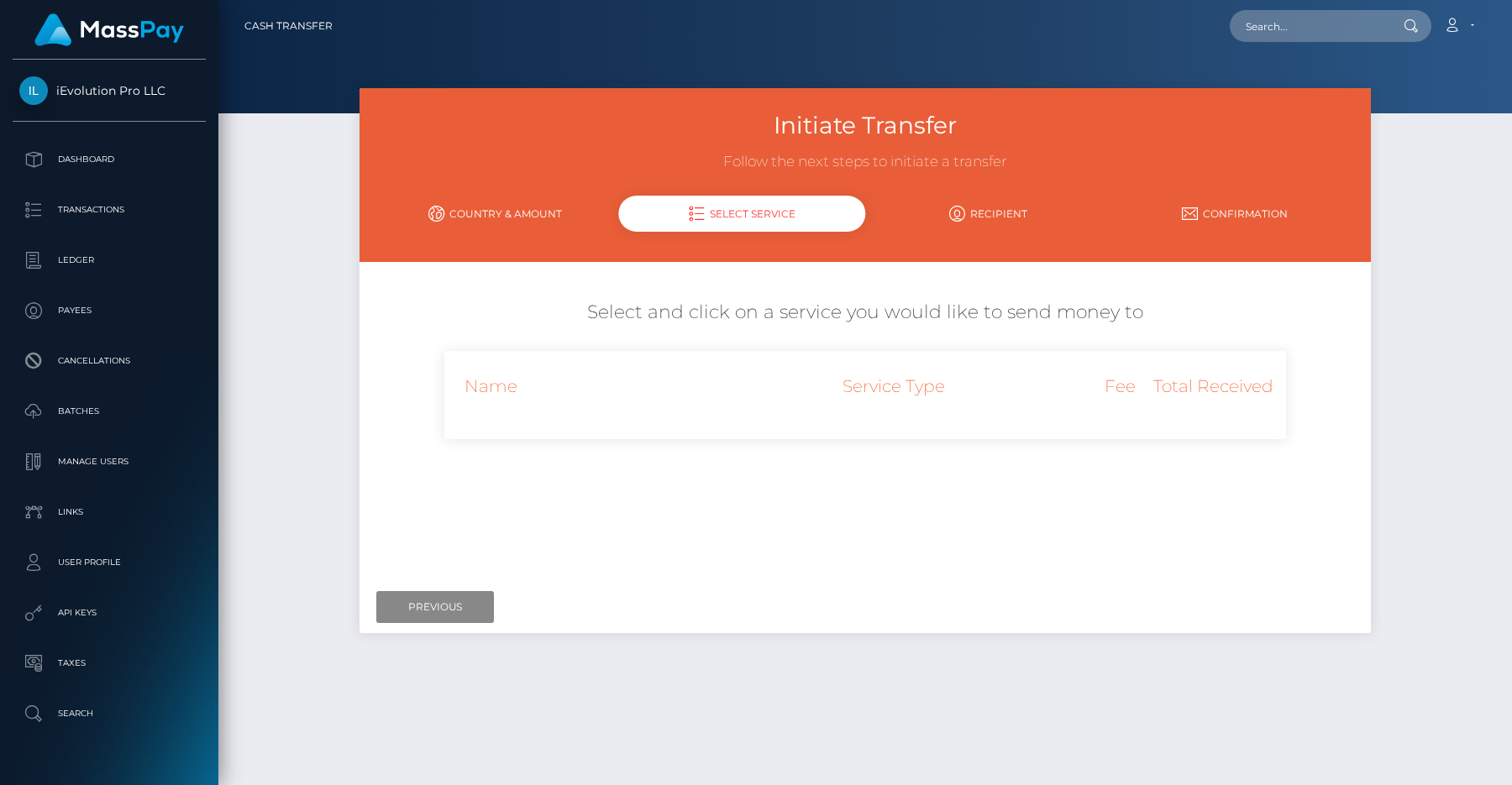
click at [524, 209] on link "Country & Amount" at bounding box center [495, 213] width 246 height 29
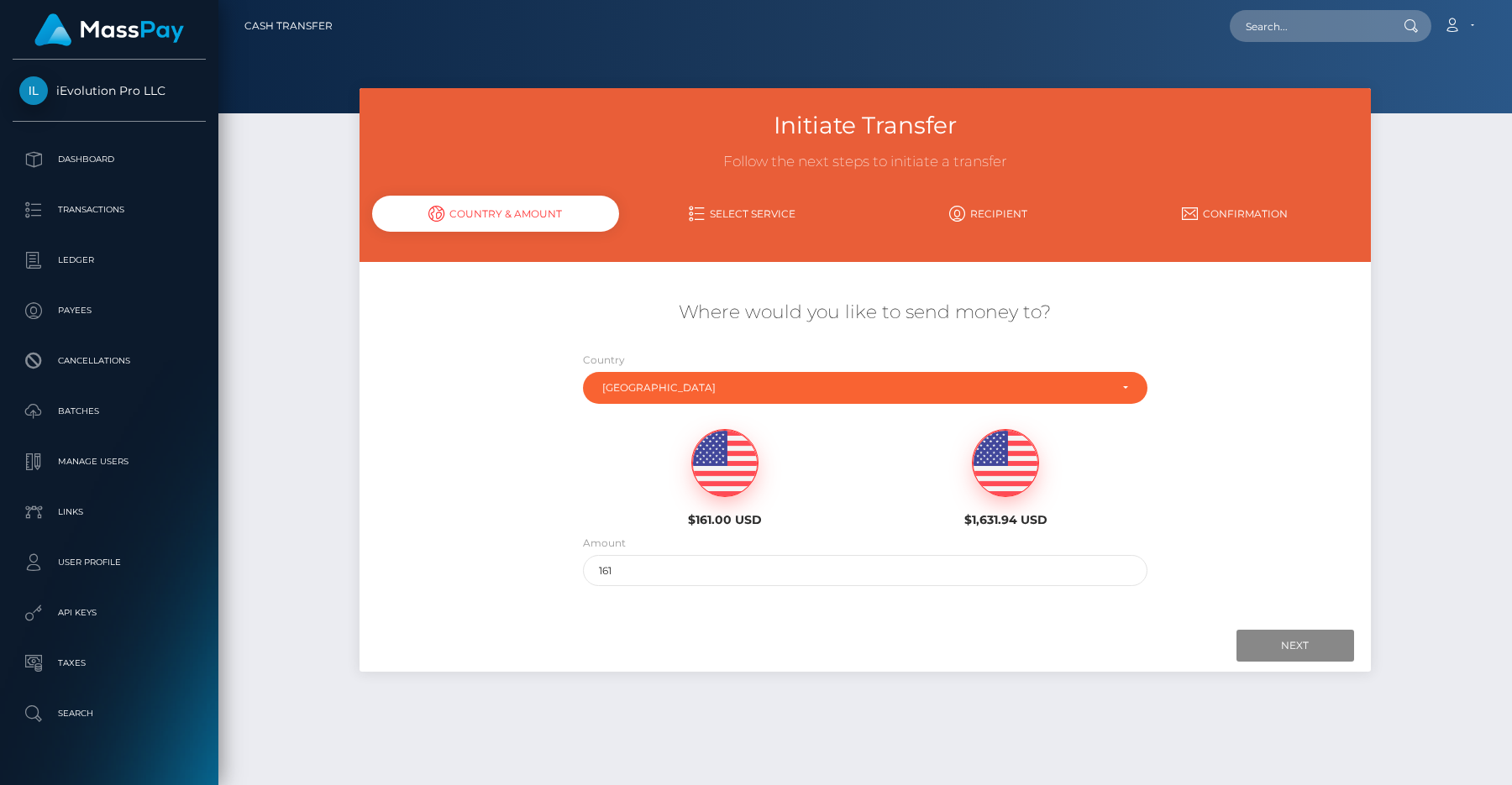
click at [1009, 463] on img at bounding box center [1006, 464] width 66 height 68
type input "1631.94"
click at [1303, 650] on input "Next" at bounding box center [1295, 645] width 117 height 32
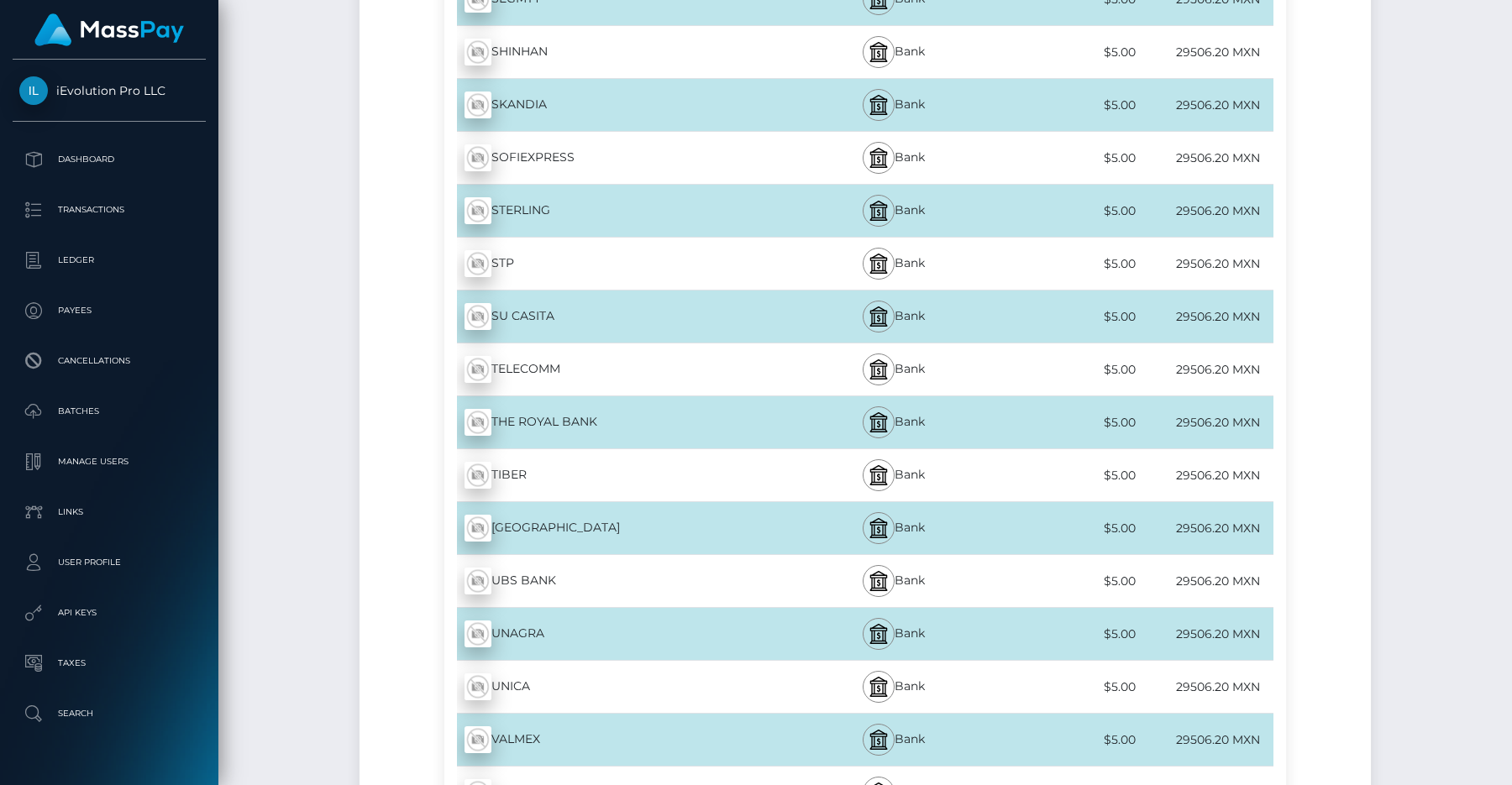
scroll to position [5595, 0]
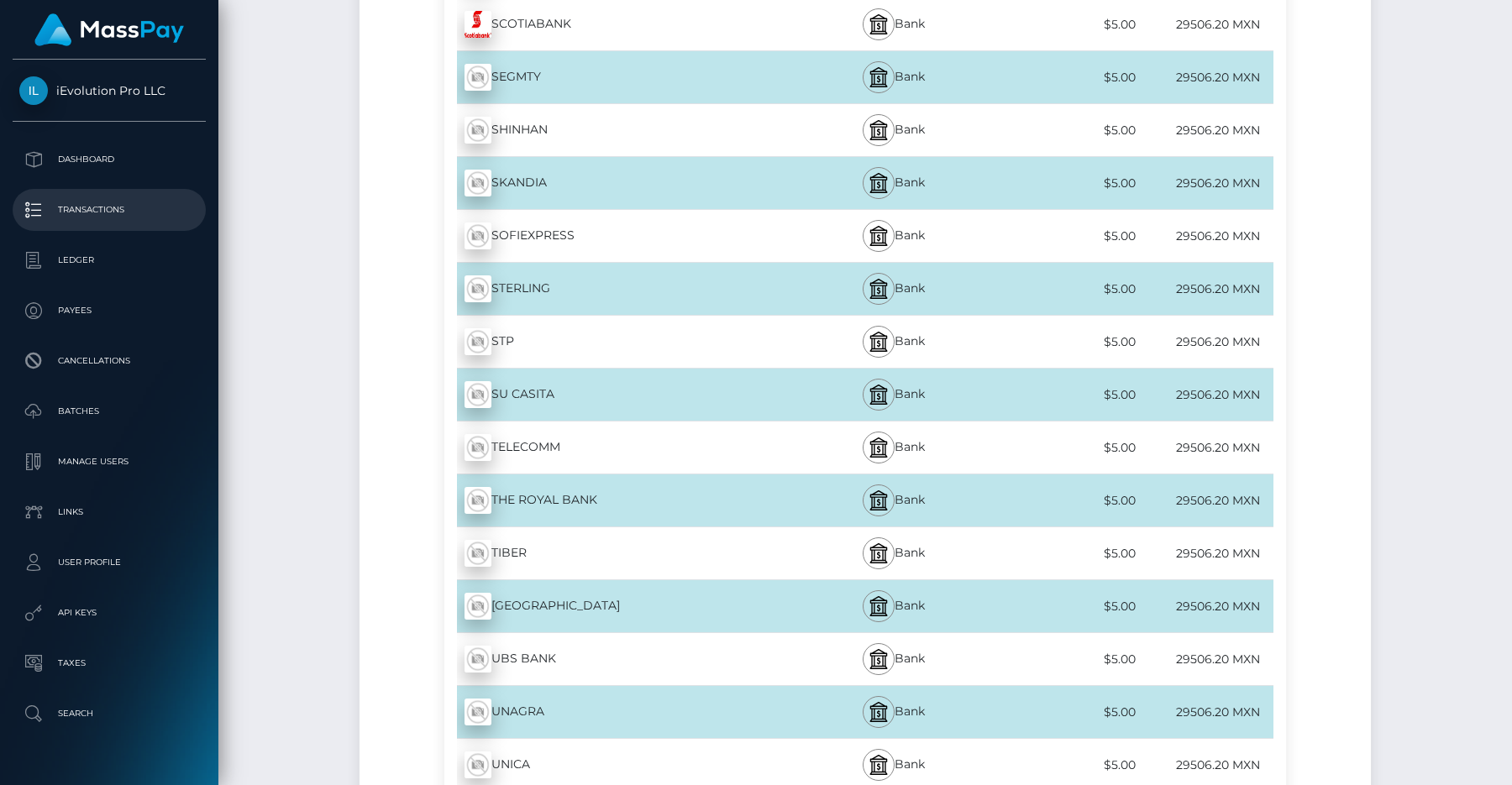
click at [120, 201] on p "Transactions" at bounding box center [109, 210] width 180 height 25
